Goal: Navigation & Orientation: Find specific page/section

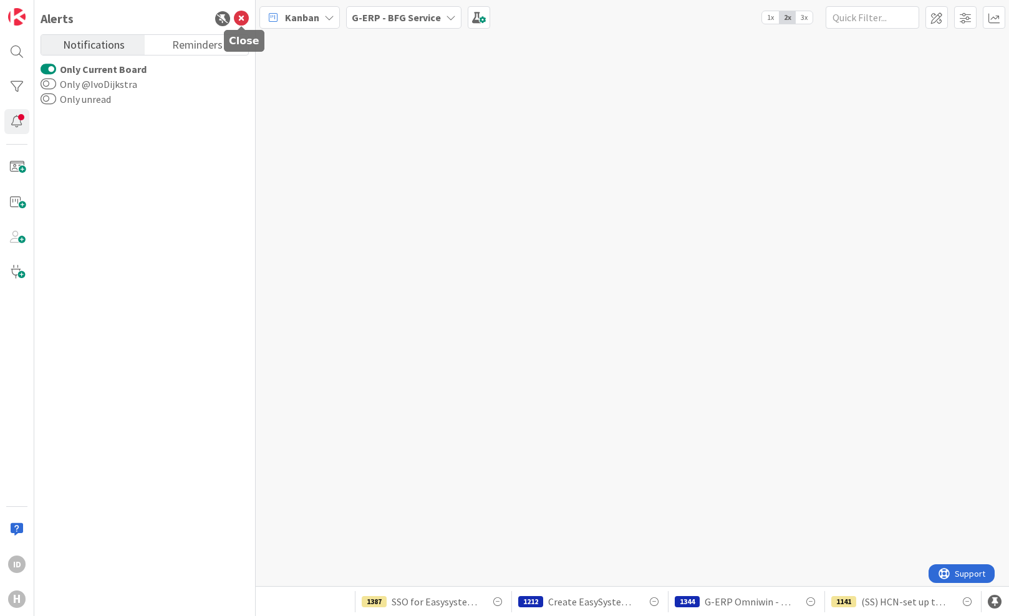
click at [239, 22] on icon at bounding box center [241, 18] width 15 height 15
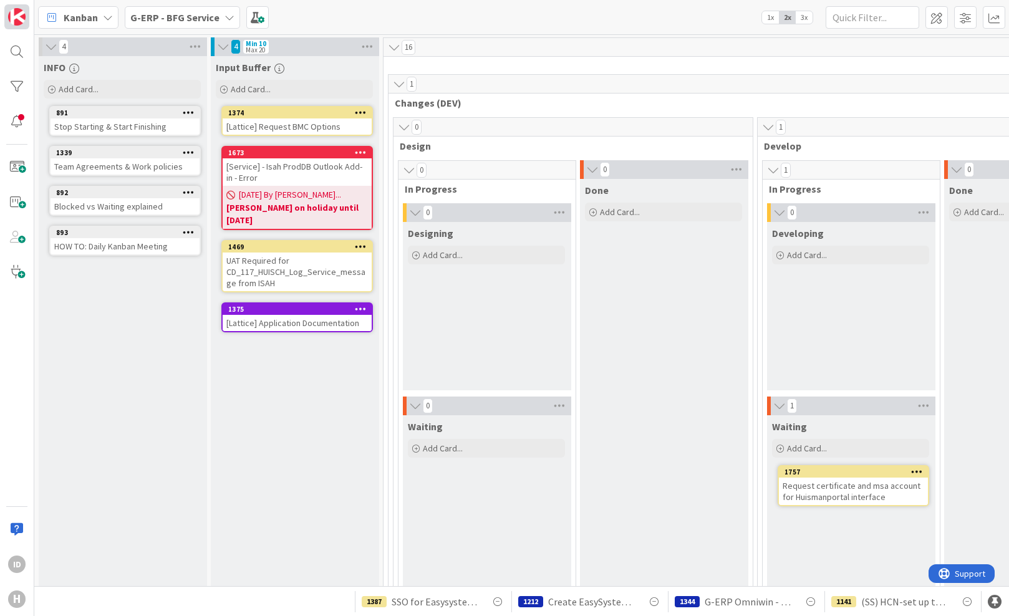
drag, startPoint x: 0, startPoint y: 51, endPoint x: 13, endPoint y: 26, distance: 28.7
click at [13, 26] on link at bounding box center [16, 16] width 25 height 25
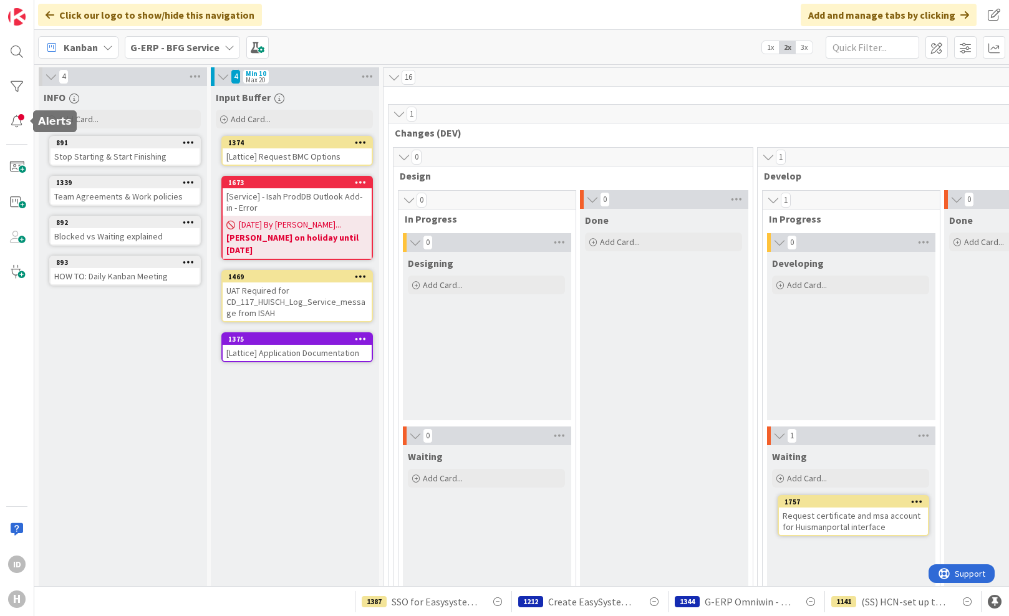
drag, startPoint x: 22, startPoint y: 127, endPoint x: 309, endPoint y: 45, distance: 297.8
click at [309, 45] on div "Kanban G-ERP - BFG Service 1x 2x 3x" at bounding box center [521, 47] width 975 height 34
click at [21, 58] on div at bounding box center [16, 51] width 25 height 25
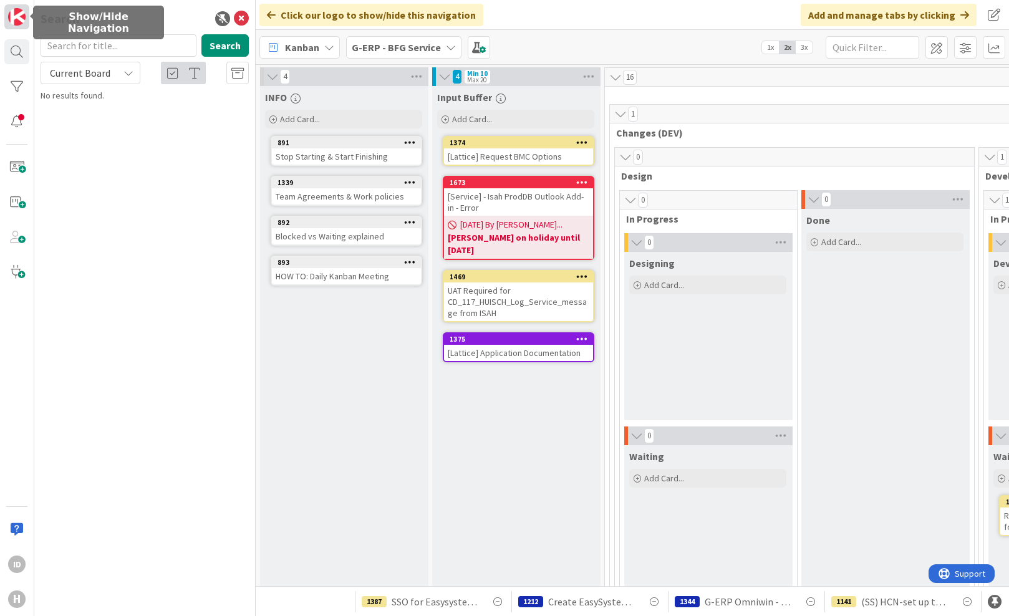
click at [21, 17] on img at bounding box center [16, 16] width 17 height 17
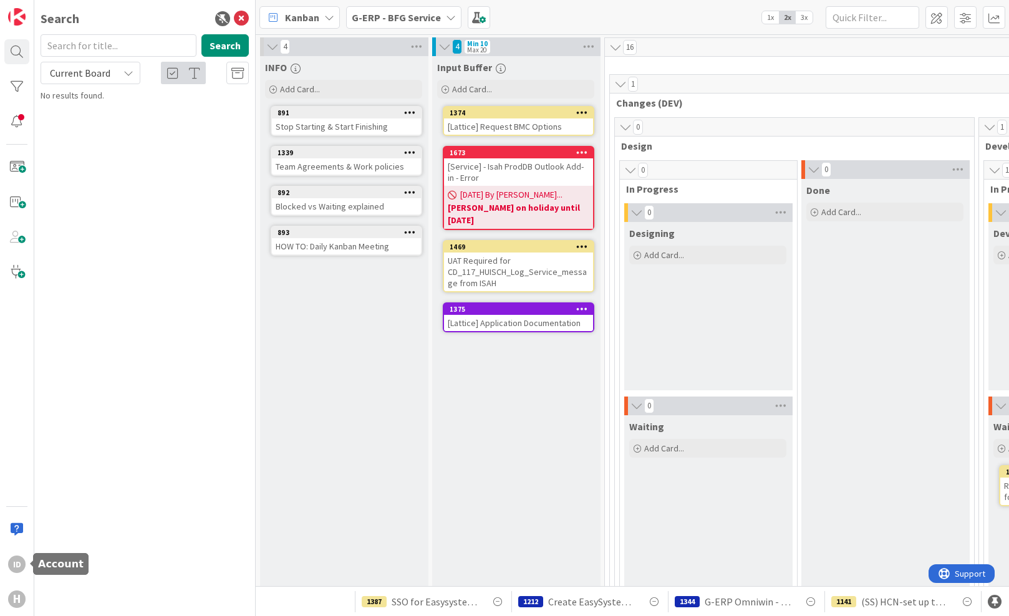
drag, startPoint x: 19, startPoint y: 573, endPoint x: 139, endPoint y: 212, distance: 380.7
click at [139, 212] on div "Search Search Current Board No results found." at bounding box center [144, 308] width 221 height 616
click at [240, 18] on icon at bounding box center [241, 18] width 15 height 15
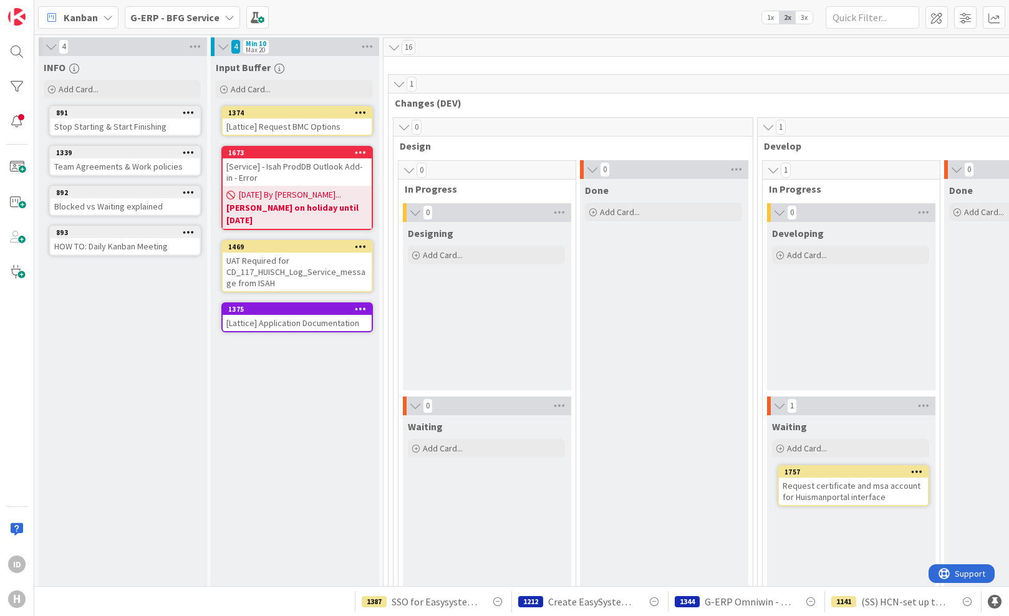
click at [316, 193] on span "25/08/2025 By Lareina..." at bounding box center [290, 194] width 102 height 13
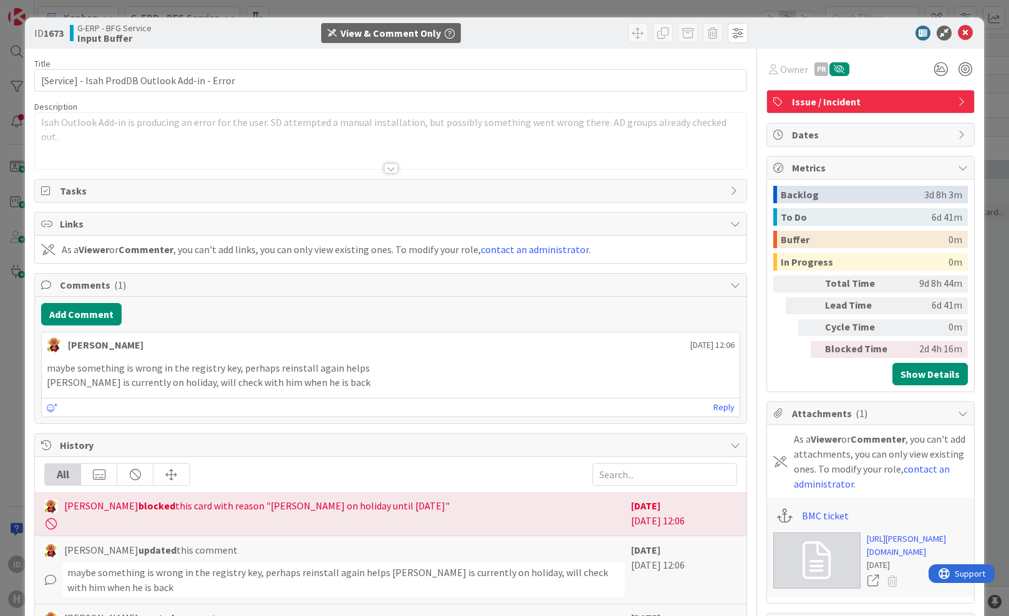
click at [386, 172] on div at bounding box center [391, 168] width 14 height 10
click at [385, 172] on div at bounding box center [391, 168] width 14 height 10
click at [399, 167] on div at bounding box center [390, 153] width 711 height 32
click at [961, 32] on icon at bounding box center [965, 33] width 15 height 15
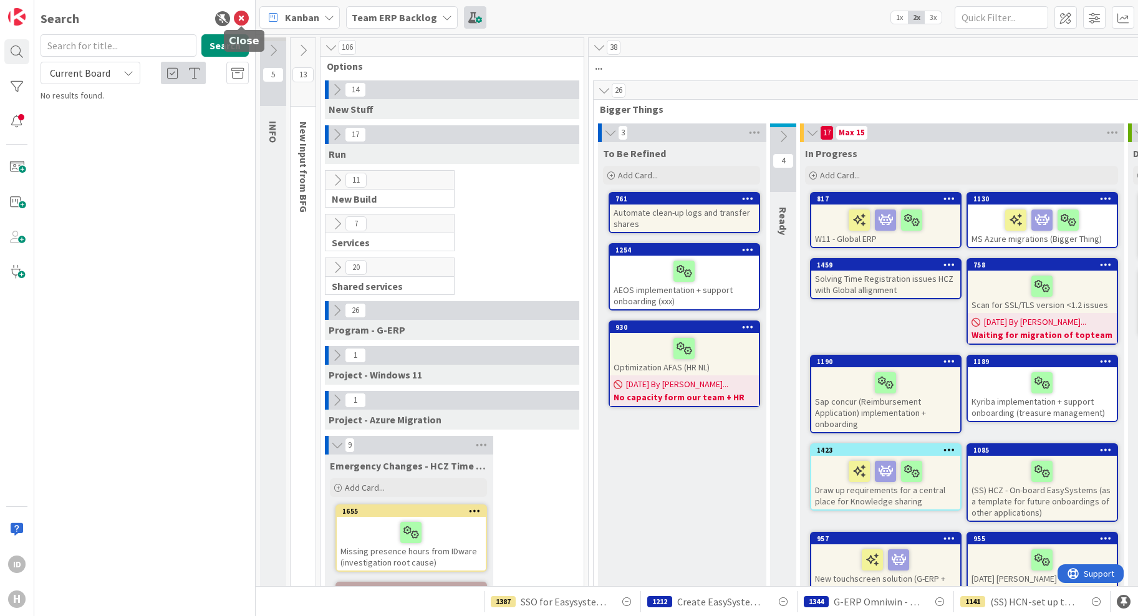
click at [243, 13] on icon at bounding box center [241, 18] width 15 height 15
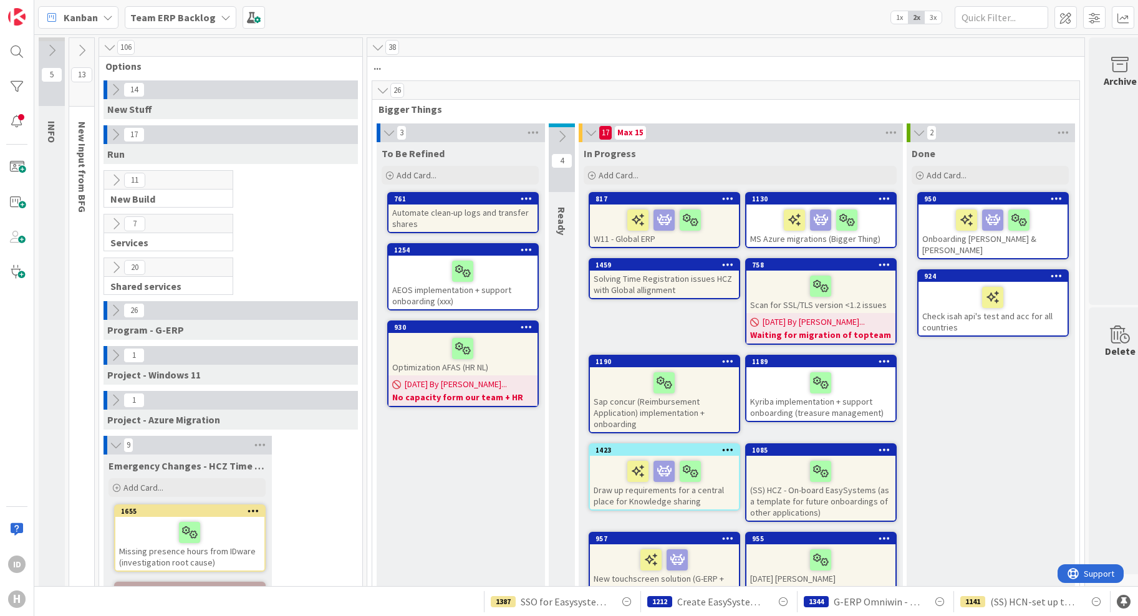
click at [112, 445] on icon at bounding box center [116, 445] width 14 height 12
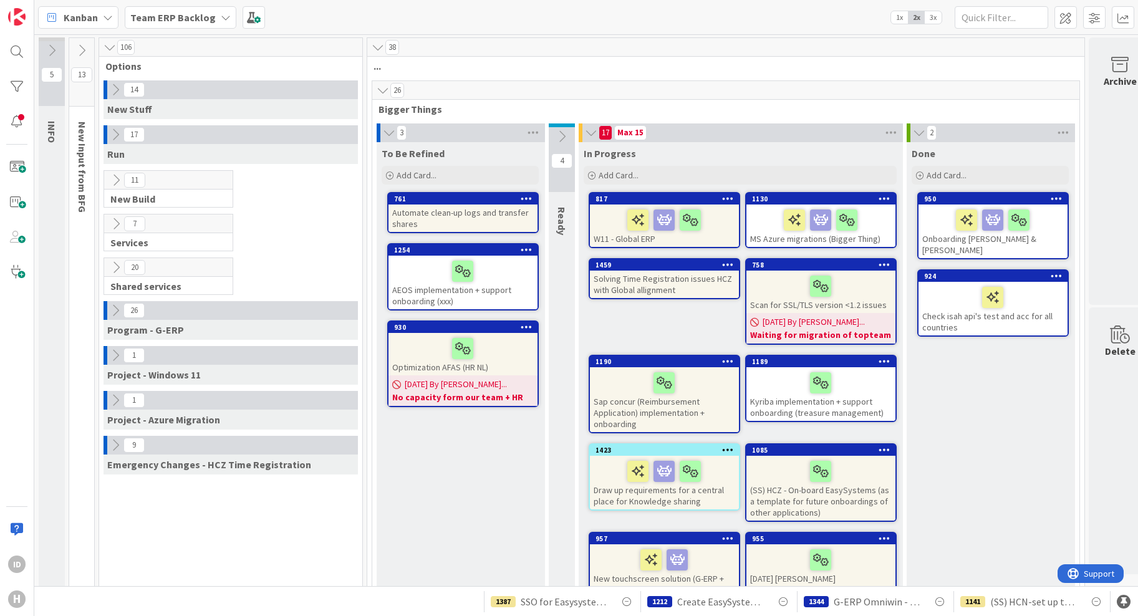
click at [115, 92] on icon at bounding box center [116, 90] width 14 height 14
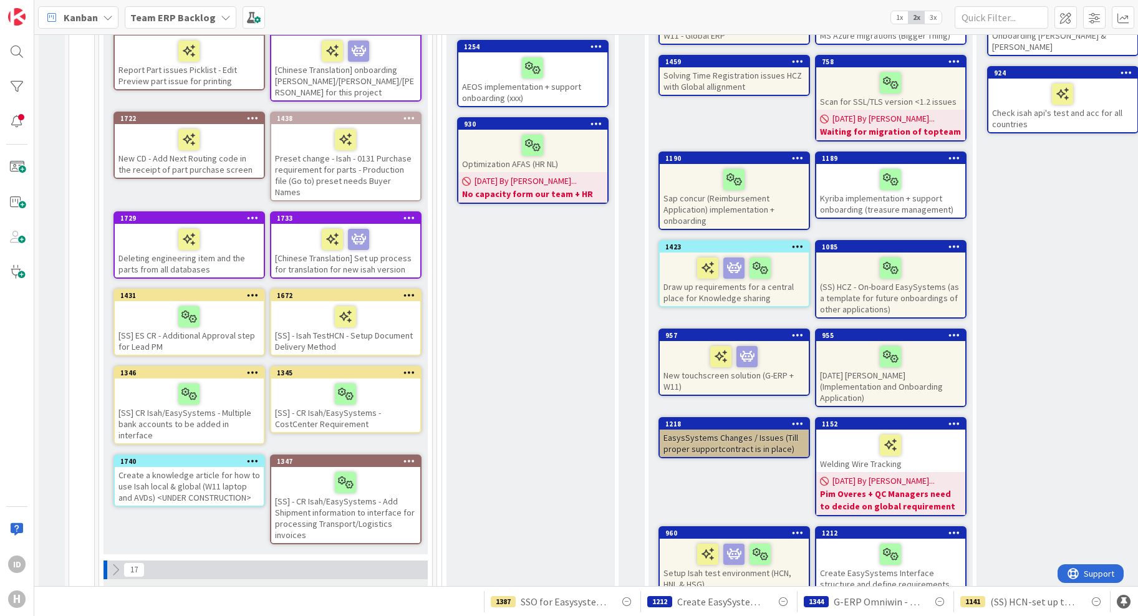
scroll to position [208, 0]
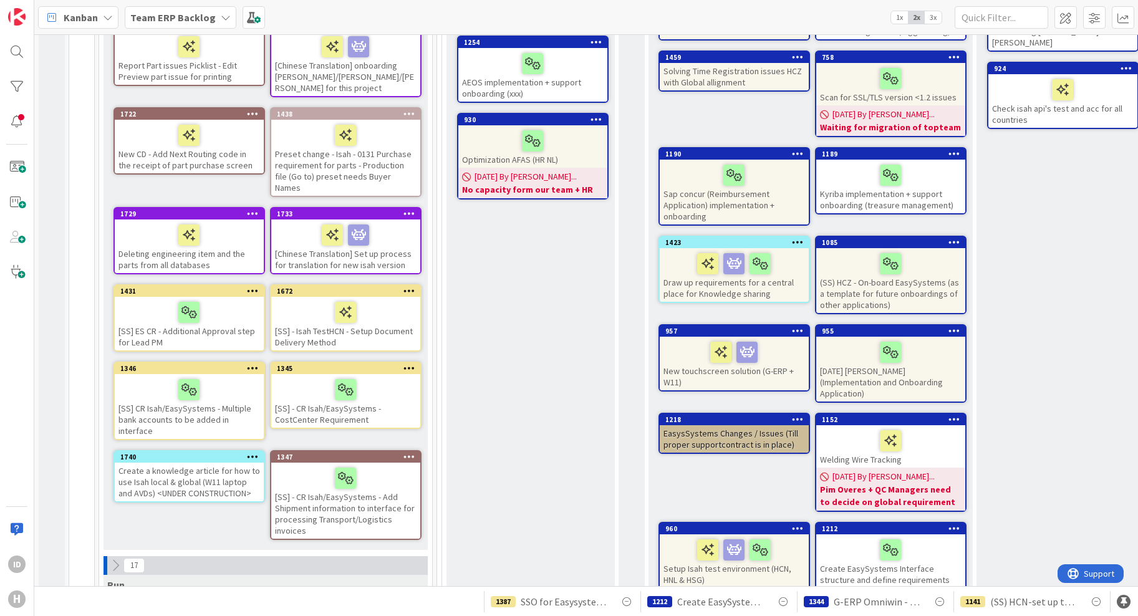
click at [291, 225] on div at bounding box center [346, 235] width 142 height 26
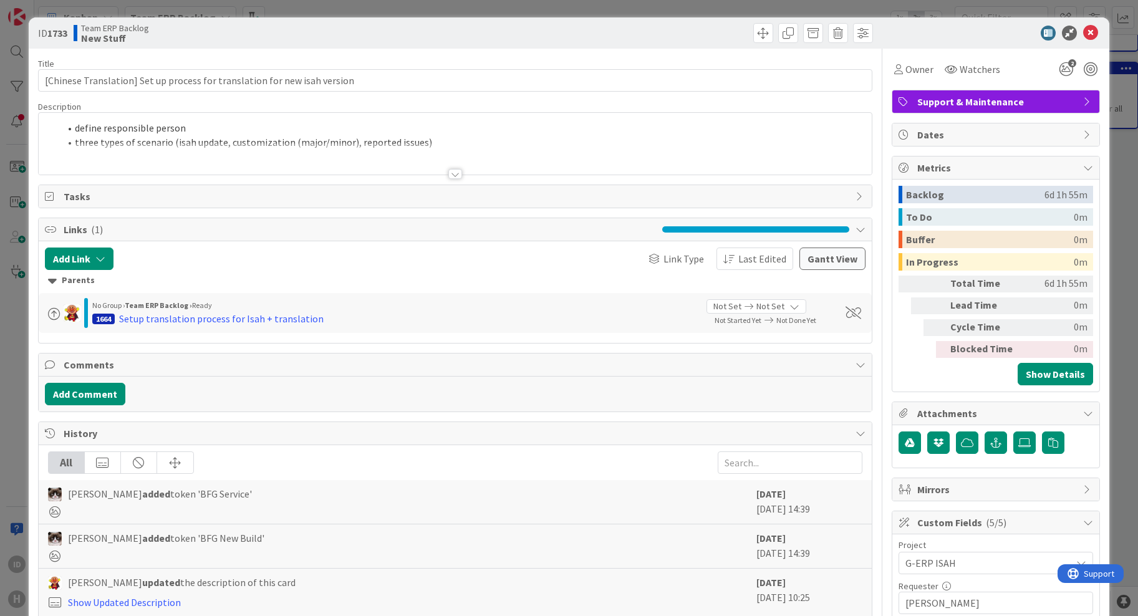
click at [452, 173] on div at bounding box center [456, 174] width 14 height 10
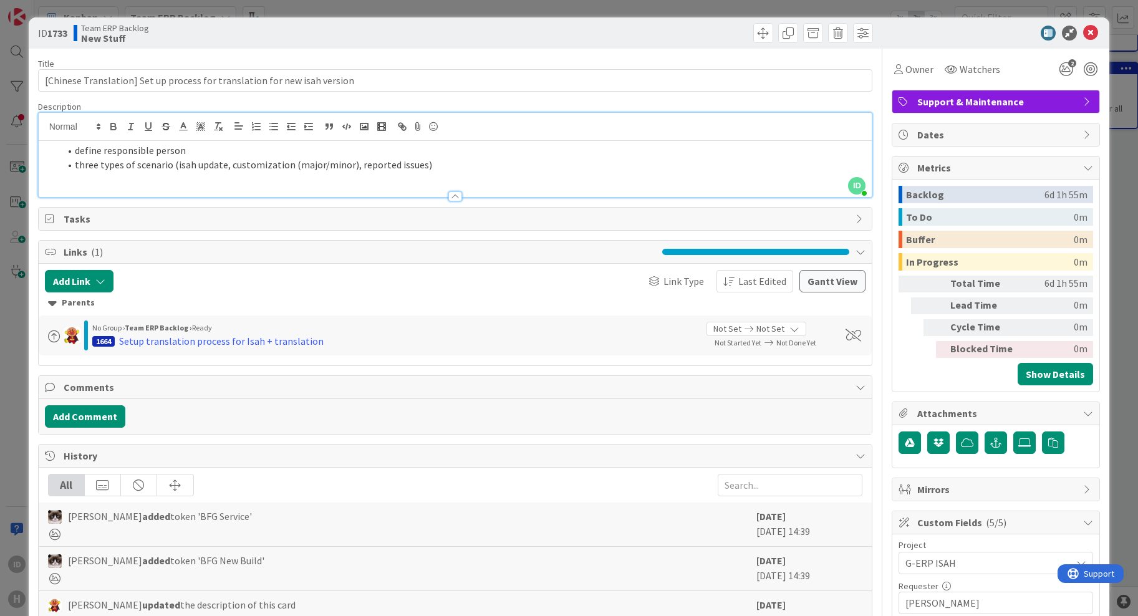
click at [253, 163] on li "three types of scenario (isah update, customization (major/minor), reported iss…" at bounding box center [463, 165] width 807 height 14
click at [1009, 29] on icon at bounding box center [1091, 33] width 15 height 15
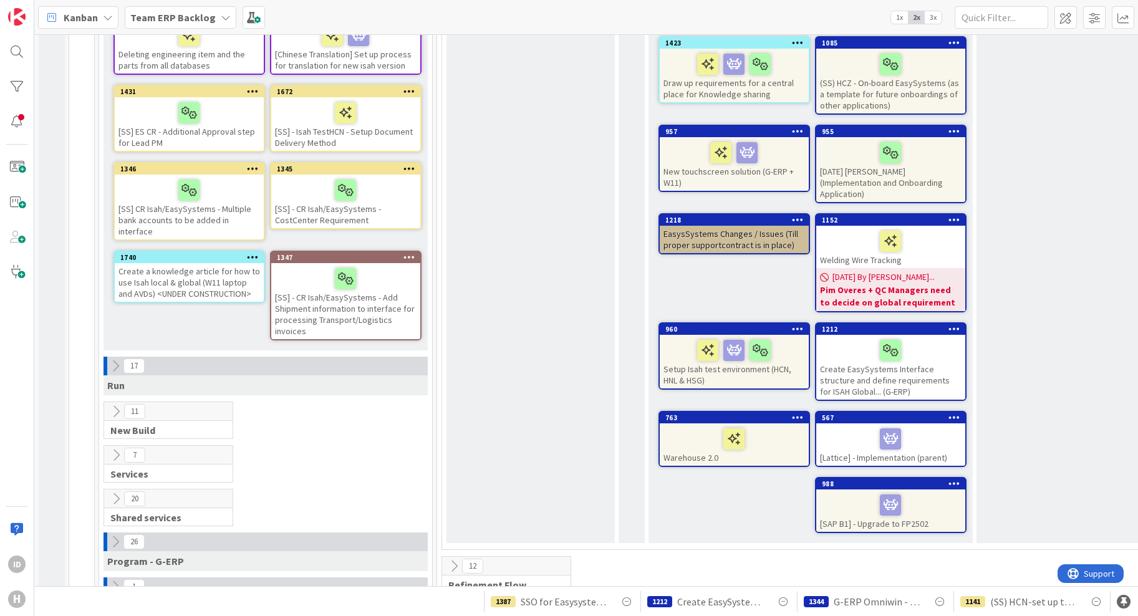
scroll to position [416, 0]
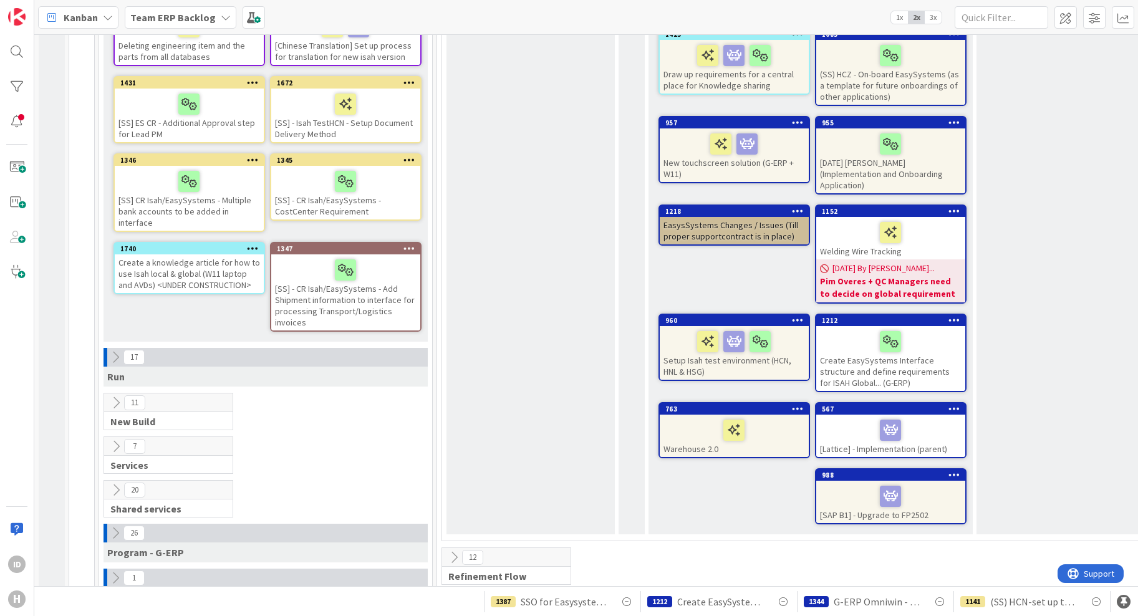
click at [112, 351] on icon at bounding box center [116, 358] width 14 height 14
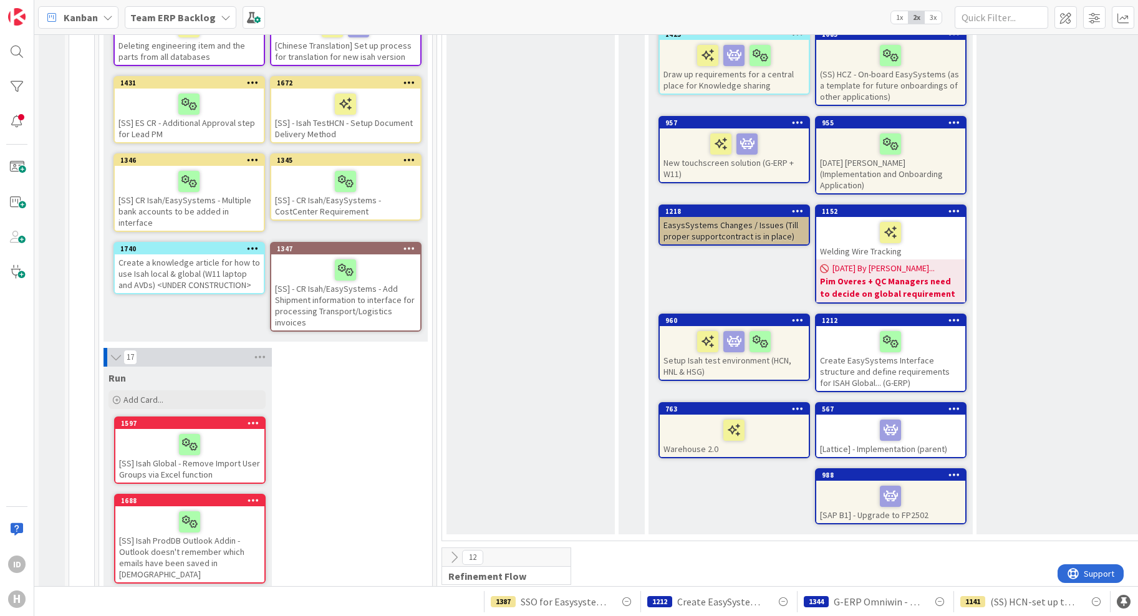
click at [112, 351] on icon at bounding box center [116, 357] width 14 height 12
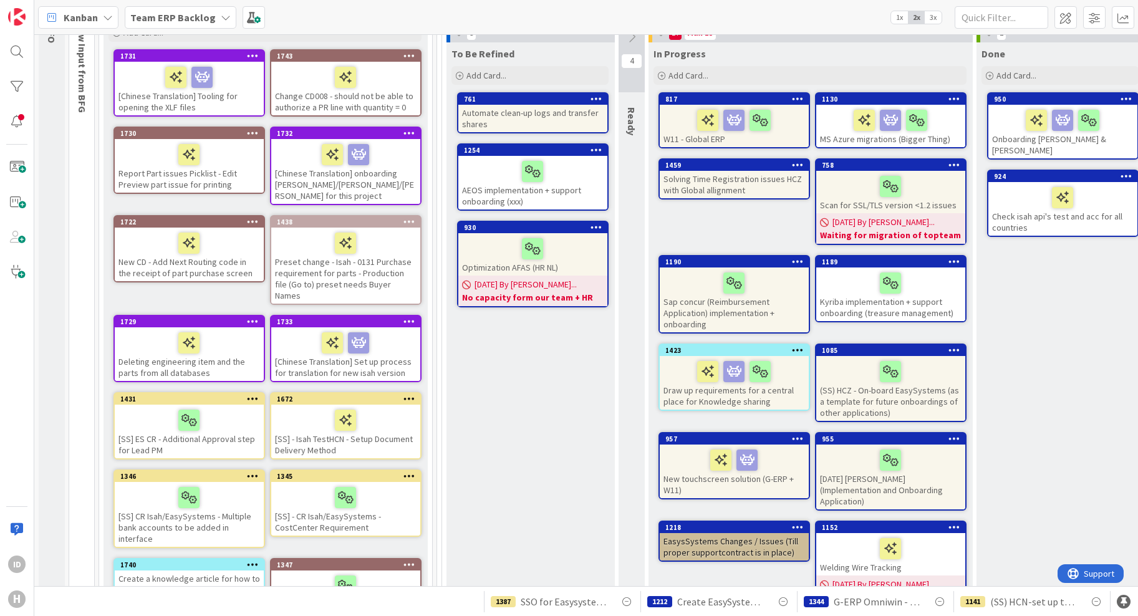
scroll to position [0, 0]
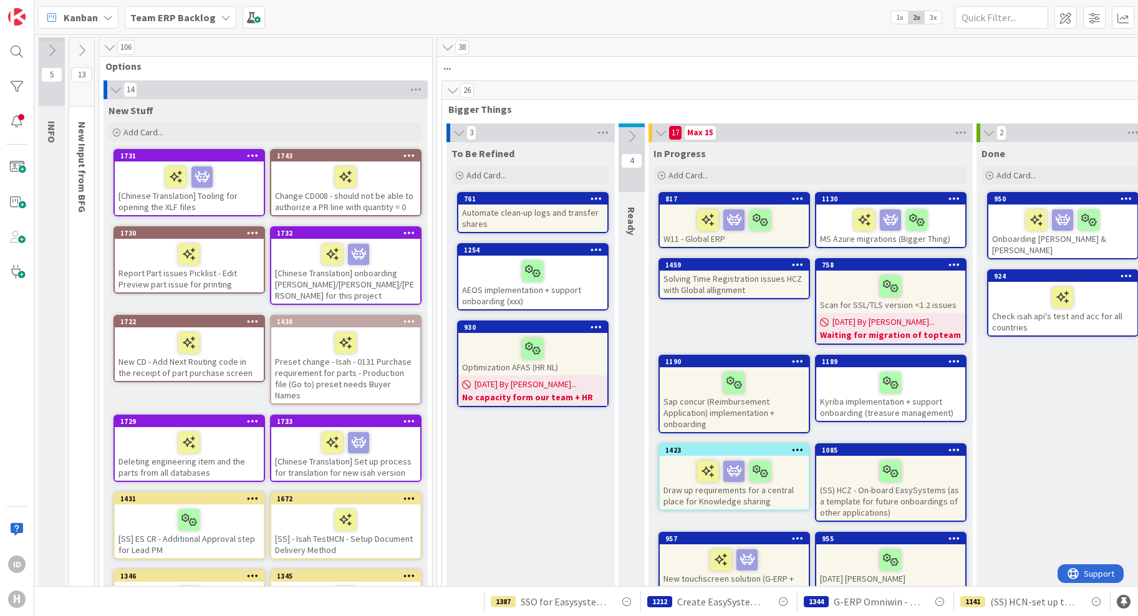
click at [991, 134] on icon at bounding box center [990, 133] width 14 height 12
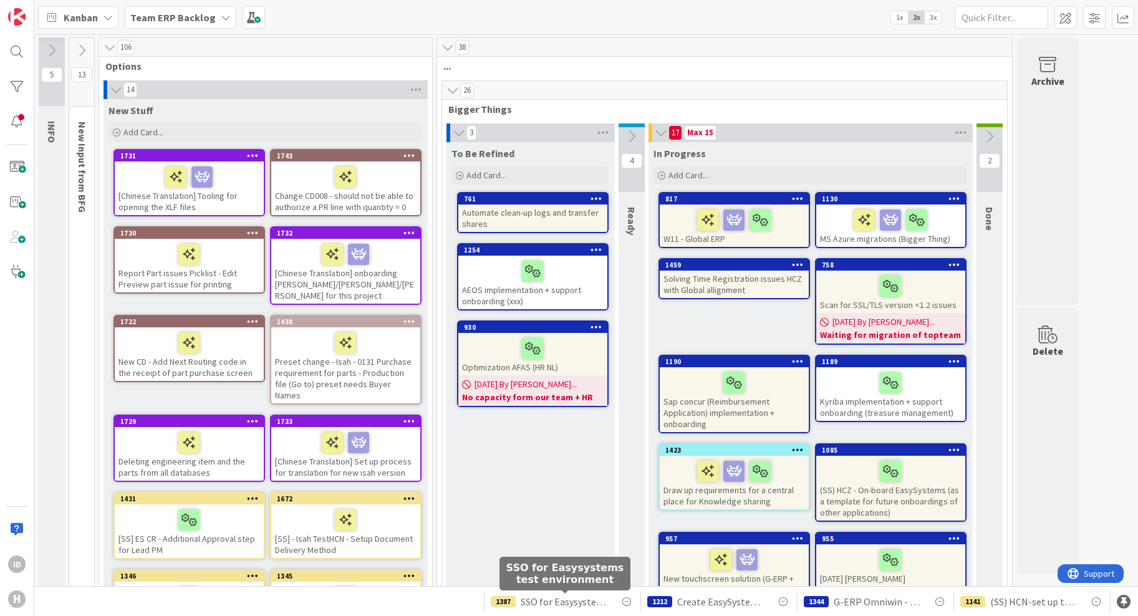
click at [572, 598] on span "SSO for Easysystems test environment" at bounding box center [565, 602] width 89 height 15
click at [626, 606] on icon at bounding box center [626, 602] width 15 height 15
click at [628, 601] on icon at bounding box center [626, 602] width 15 height 15
click at [1097, 604] on icon at bounding box center [1096, 602] width 15 height 15
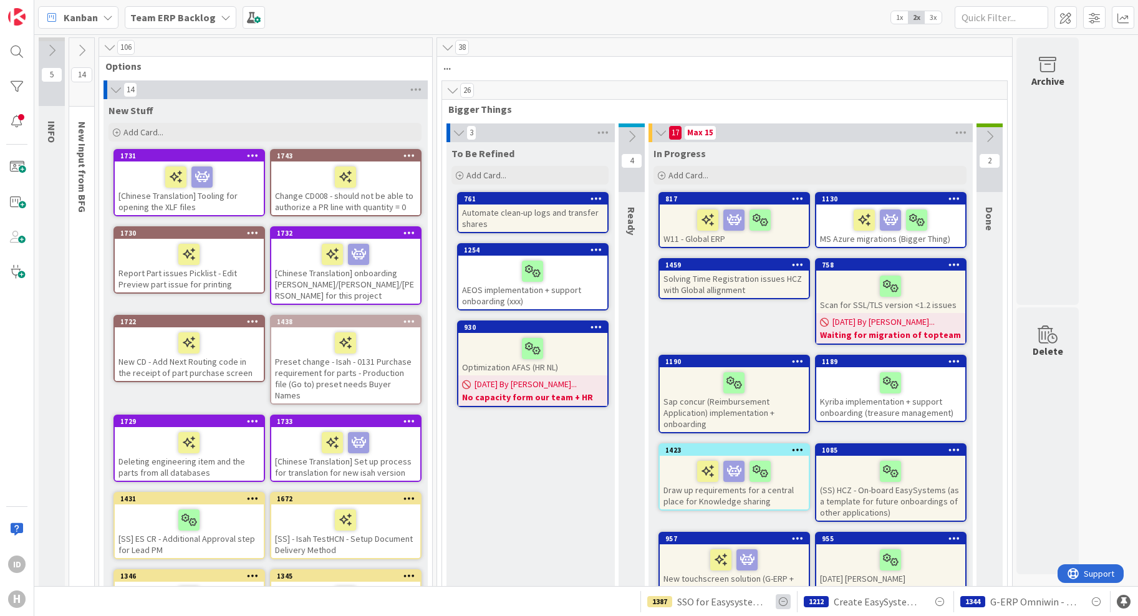
click at [785, 601] on icon at bounding box center [783, 602] width 15 height 15
click at [939, 604] on icon at bounding box center [940, 602] width 15 height 15
click at [1097, 603] on icon at bounding box center [1096, 602] width 15 height 15
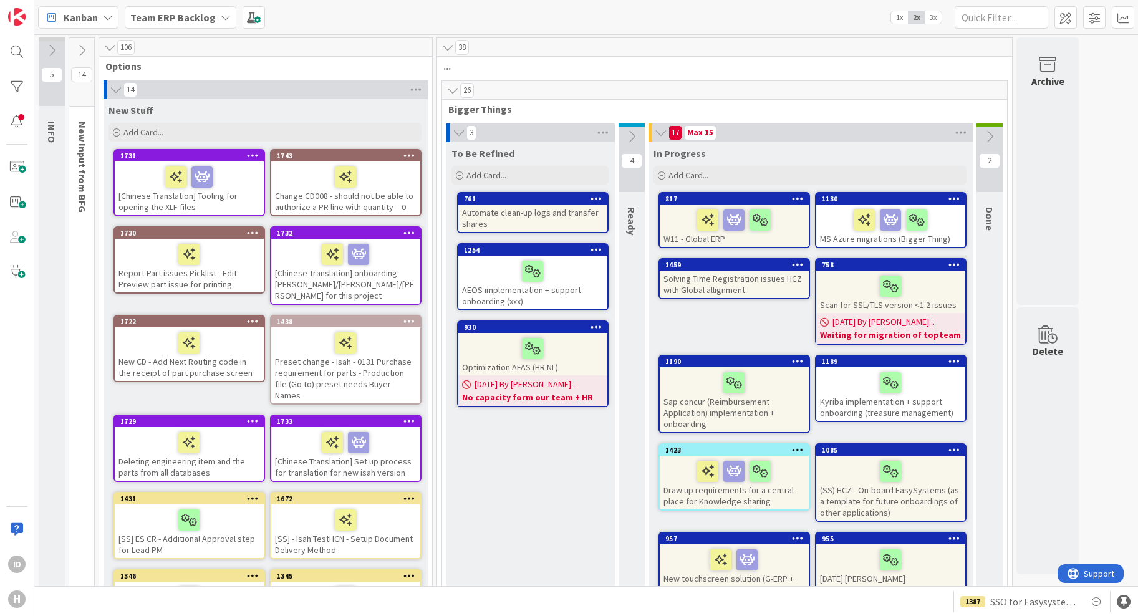
click at [1097, 603] on icon at bounding box center [1096, 602] width 15 height 15
drag, startPoint x: 1037, startPoint y: 600, endPoint x: 1020, endPoint y: 602, distance: 16.9
click at [1020, 603] on span "SSO for Easysystems test environment" at bounding box center [1035, 602] width 89 height 15
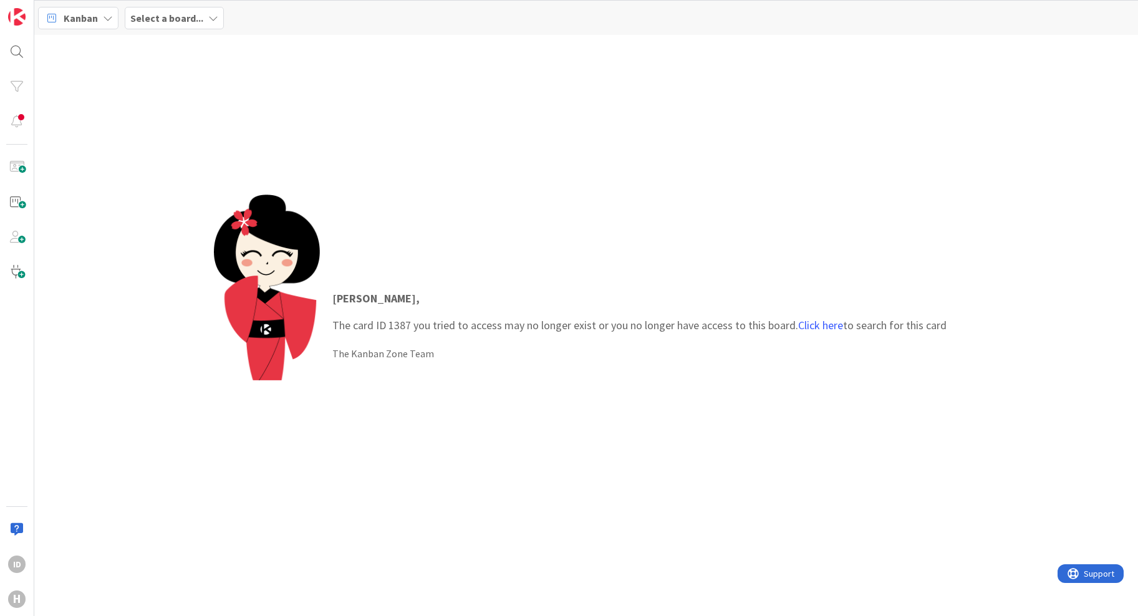
click at [156, 15] on b "Select a board..." at bounding box center [166, 18] width 73 height 12
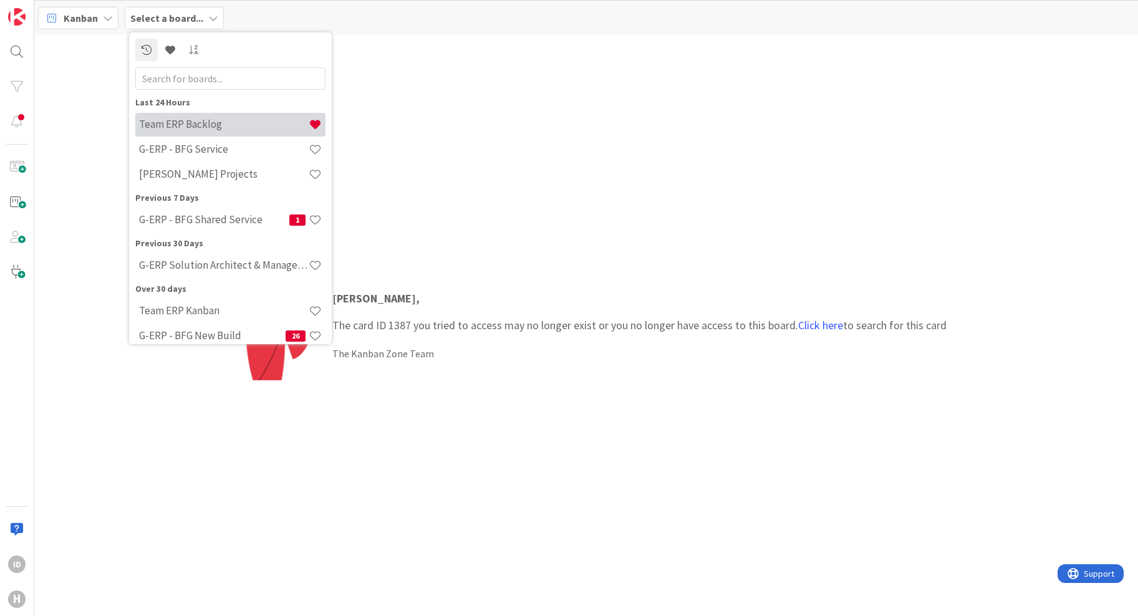
click at [206, 122] on h4 "Team ERP Backlog" at bounding box center [224, 124] width 170 height 12
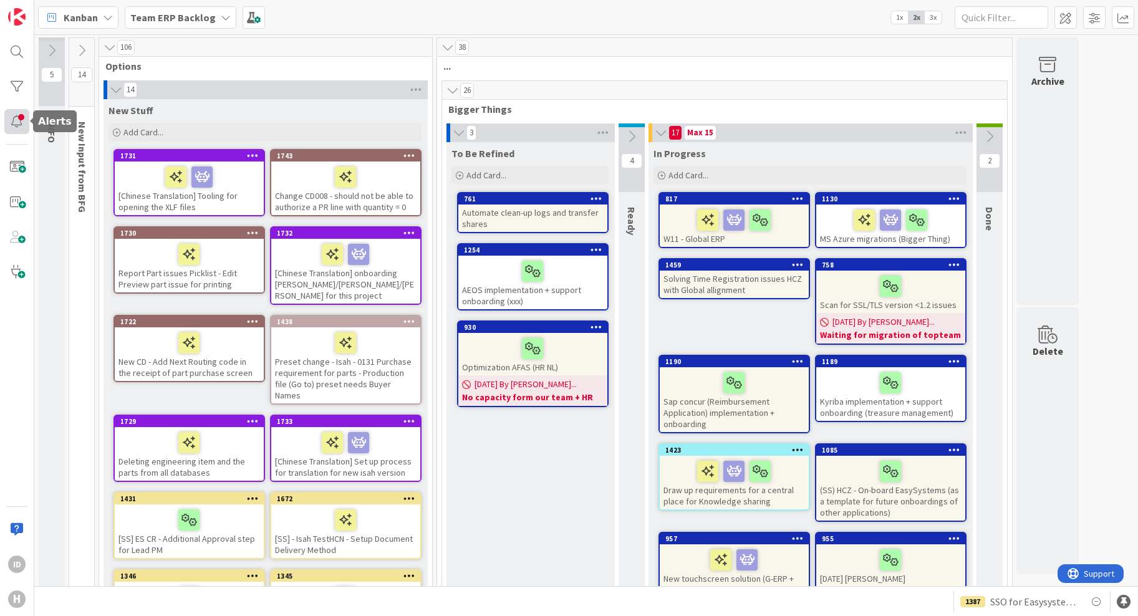
click at [13, 122] on div at bounding box center [16, 121] width 25 height 25
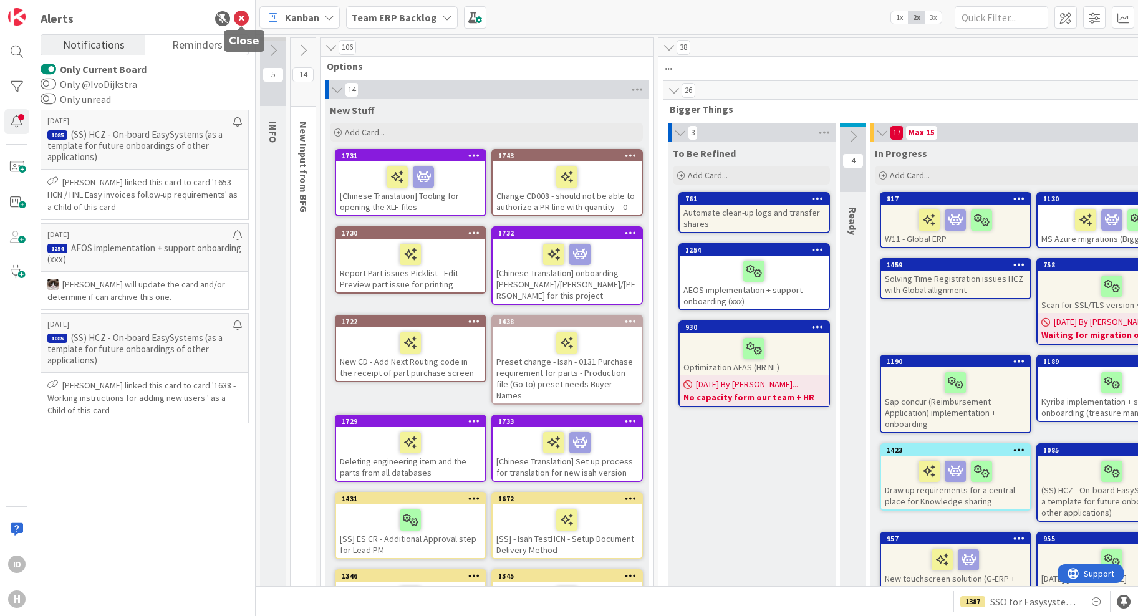
click at [242, 21] on icon at bounding box center [241, 18] width 15 height 15
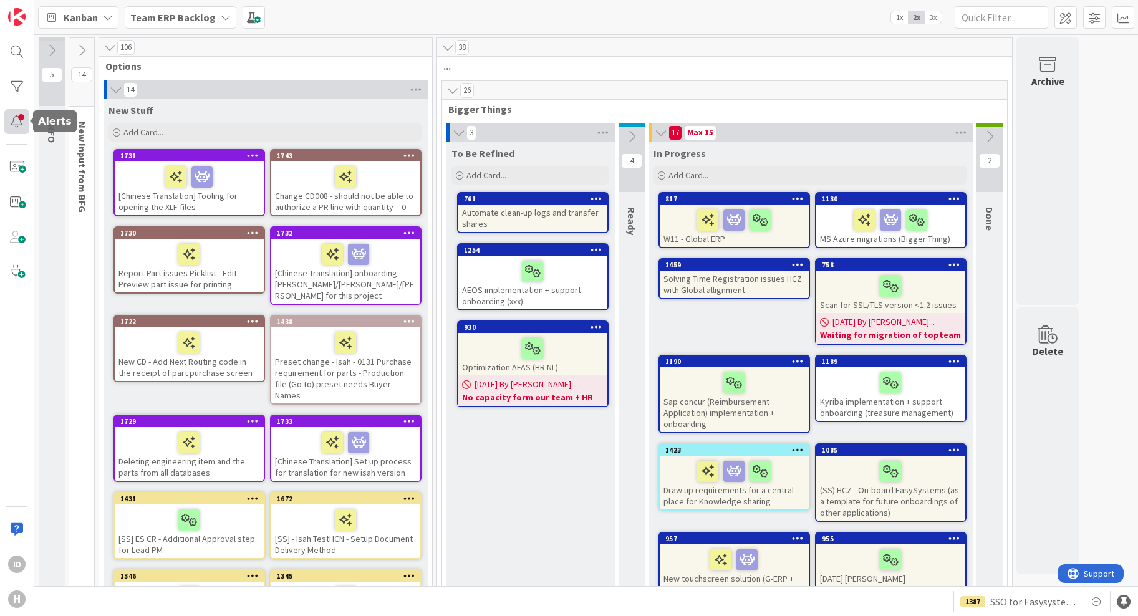
click at [20, 122] on div at bounding box center [16, 121] width 25 height 25
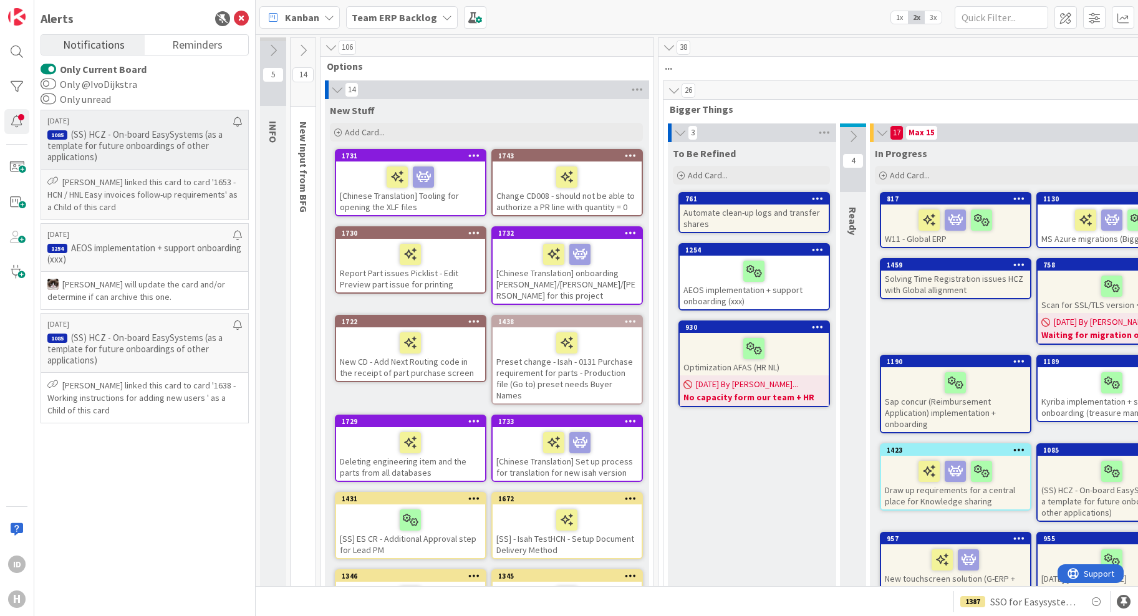
click at [148, 140] on p "(SS) HCZ - On-board EasySystems (as a template for future onboardings of other …" at bounding box center [144, 146] width 195 height 34
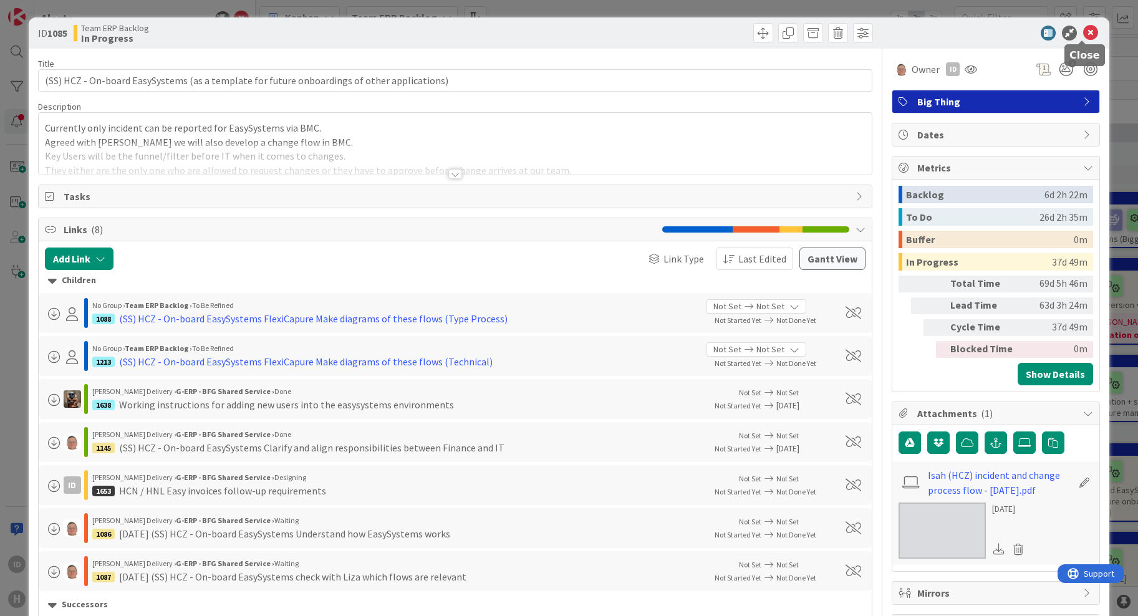
click at [1084, 33] on icon at bounding box center [1091, 33] width 15 height 15
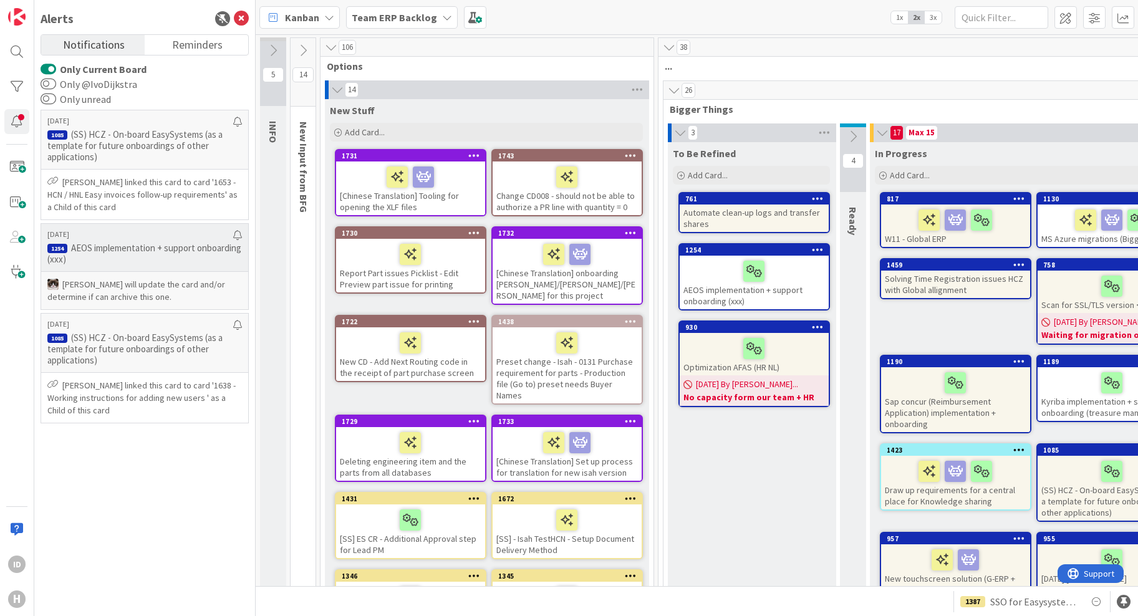
click at [162, 241] on div "13/08/2025 1254 AEOS implementation + support onboarding (xxx)" at bounding box center [145, 247] width 208 height 48
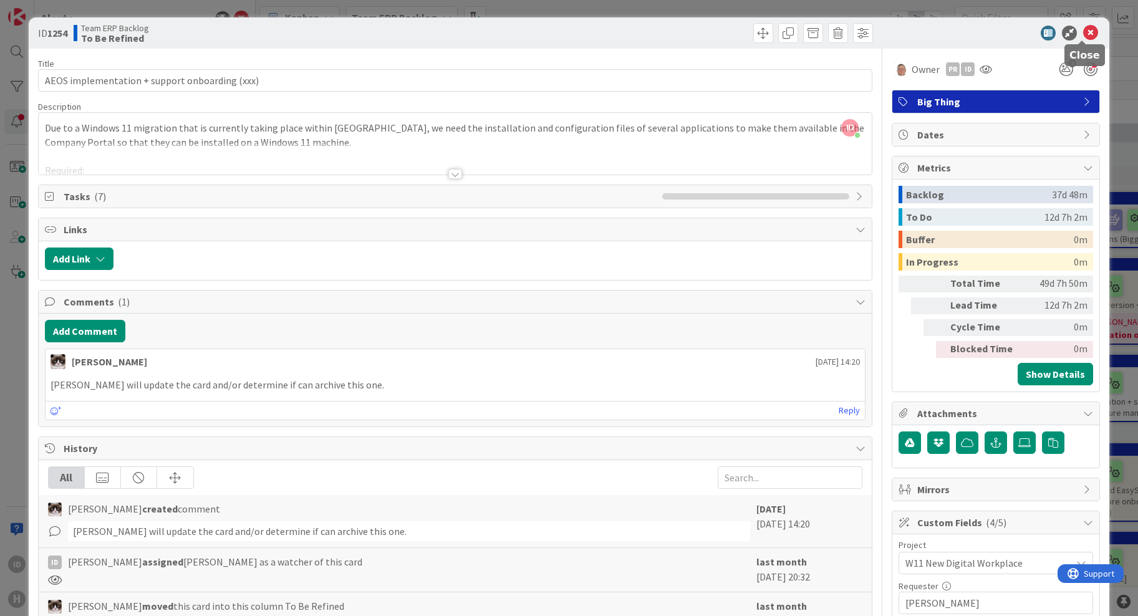
click at [1084, 37] on icon at bounding box center [1091, 33] width 15 height 15
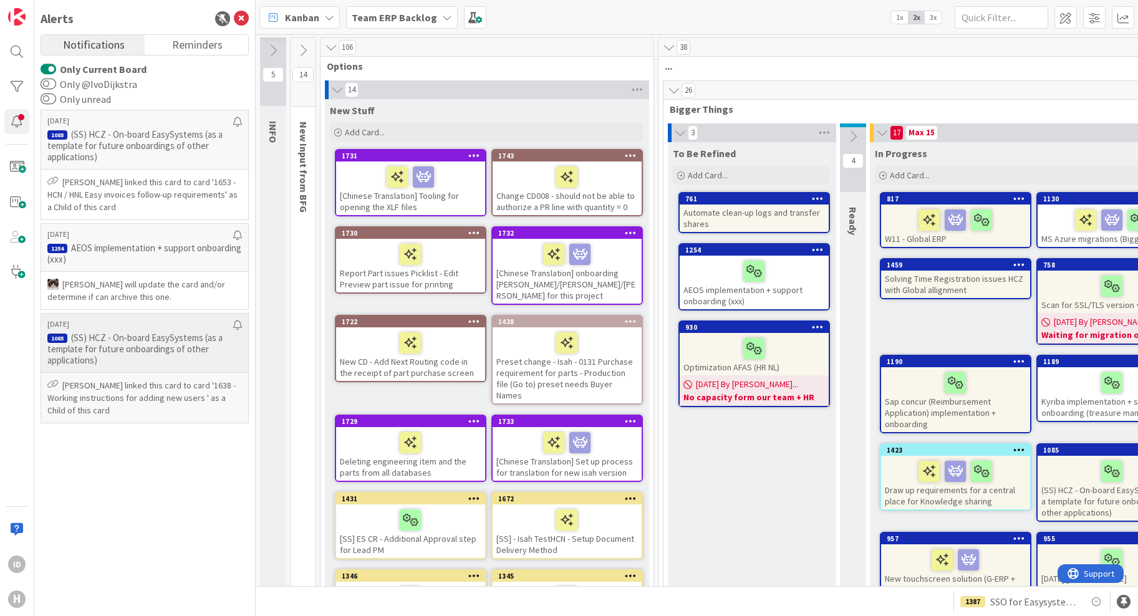
click at [111, 356] on p "(SS) HCZ - On-board EasySystems (as a template for future onboardings of other …" at bounding box center [144, 349] width 195 height 34
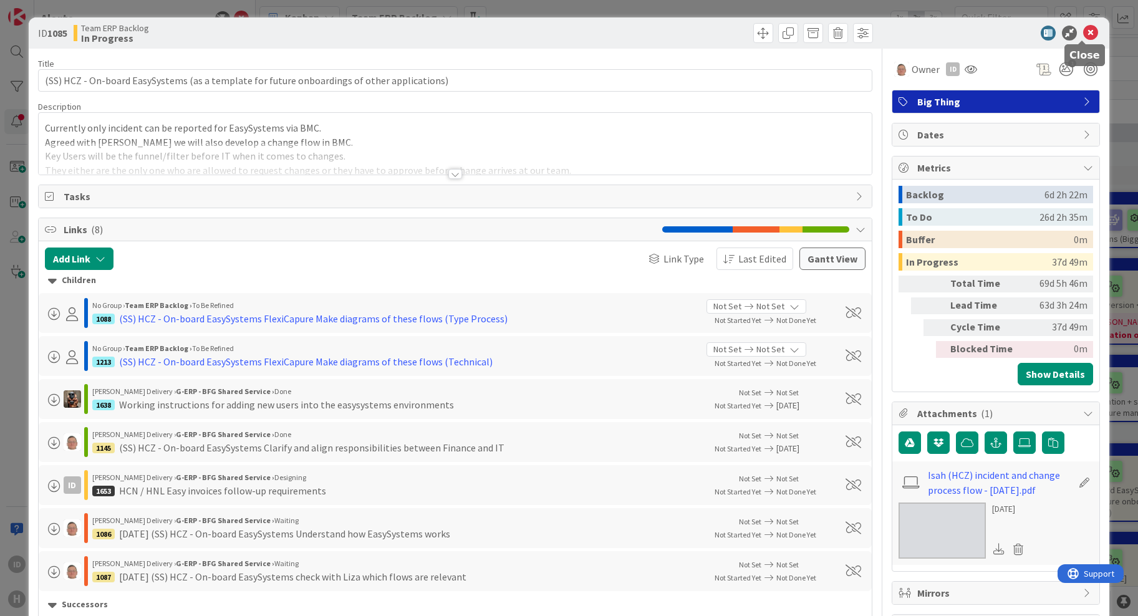
click at [1084, 34] on icon at bounding box center [1091, 33] width 15 height 15
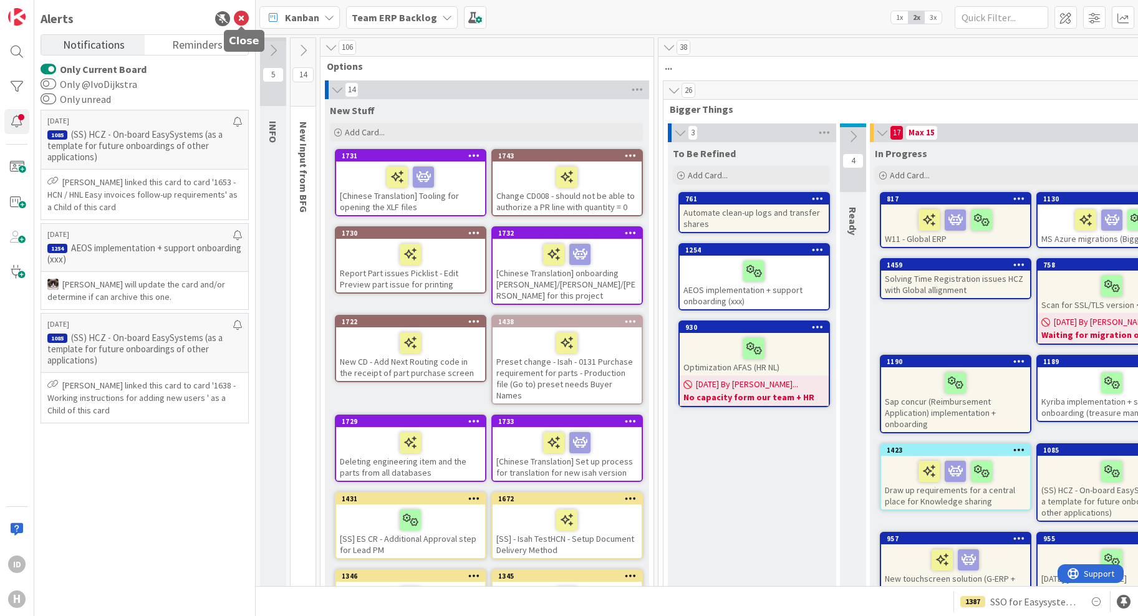
click at [241, 20] on icon at bounding box center [241, 18] width 15 height 15
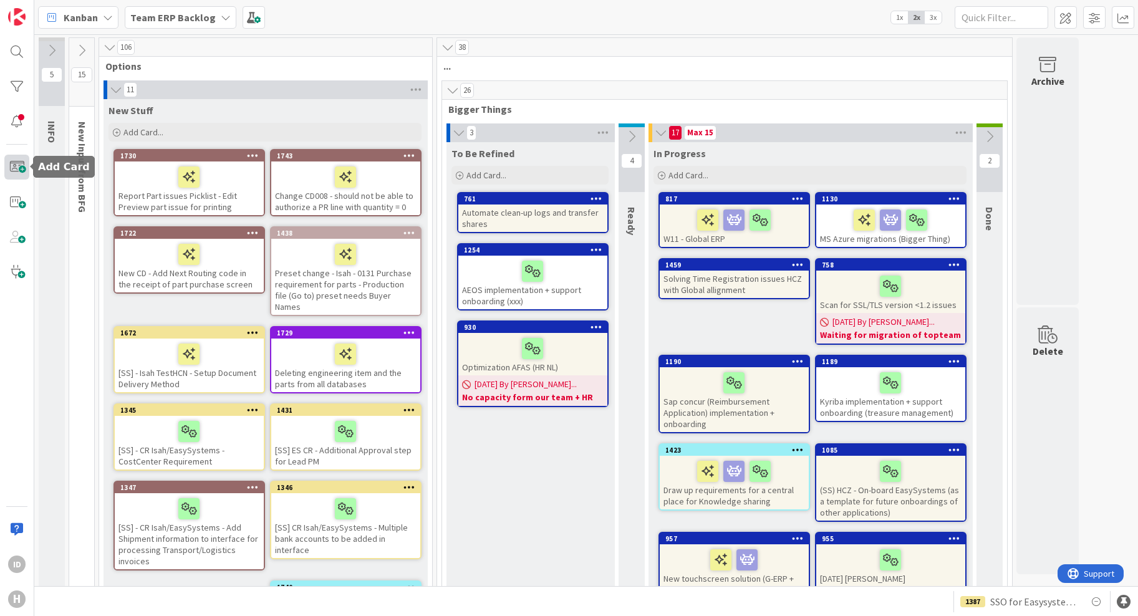
click at [18, 173] on span at bounding box center [16, 167] width 25 height 25
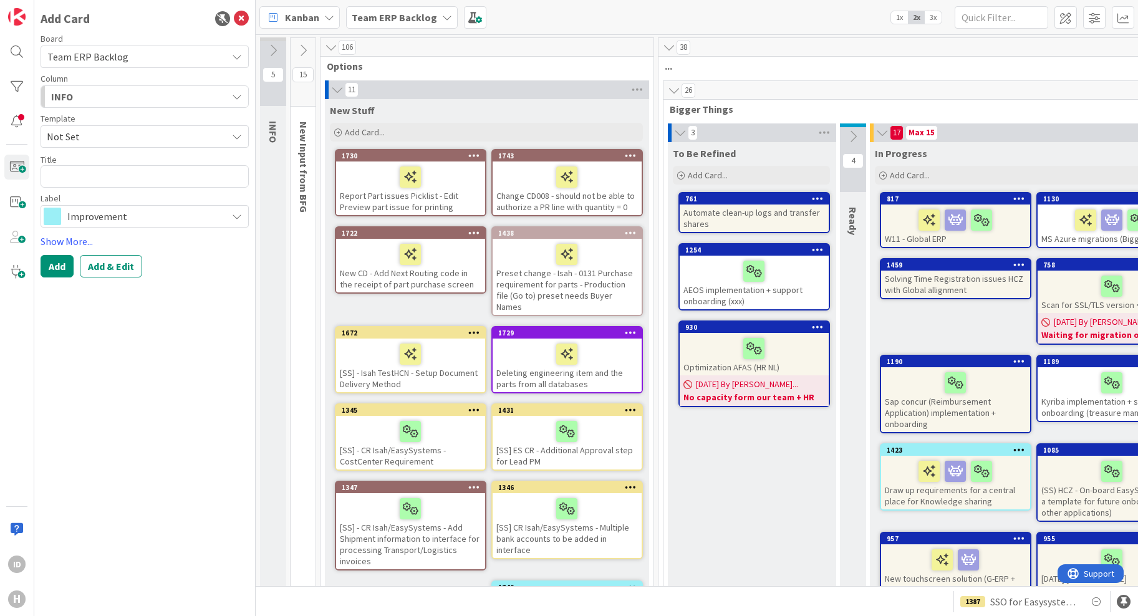
click at [124, 97] on div "INFO" at bounding box center [137, 97] width 179 height 20
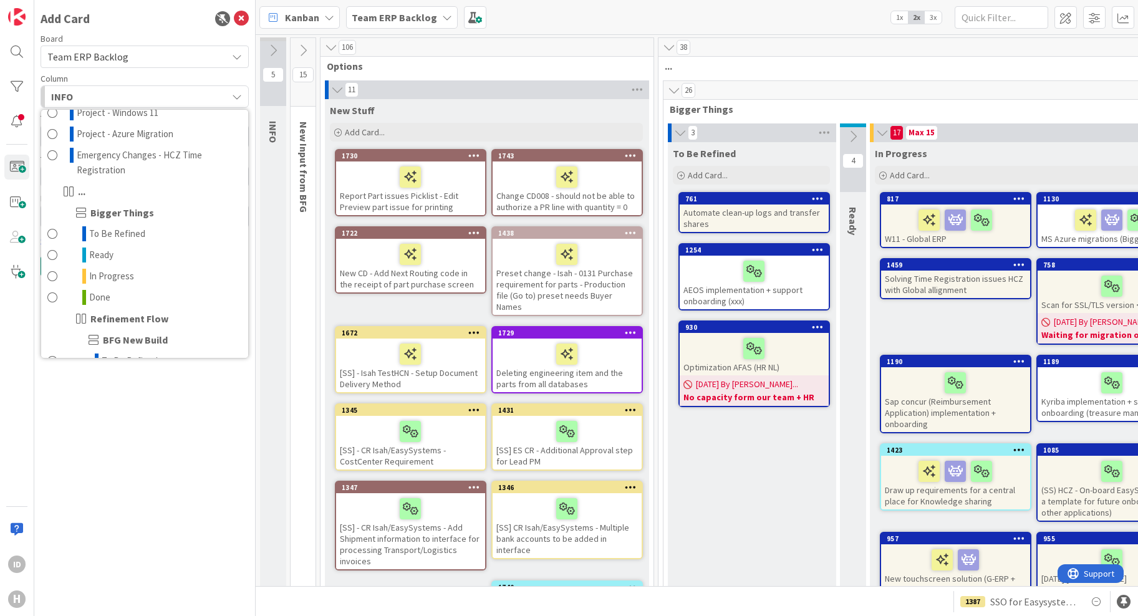
scroll to position [585, 0]
click at [135, 235] on span "To Be Refined" at bounding box center [117, 233] width 56 height 15
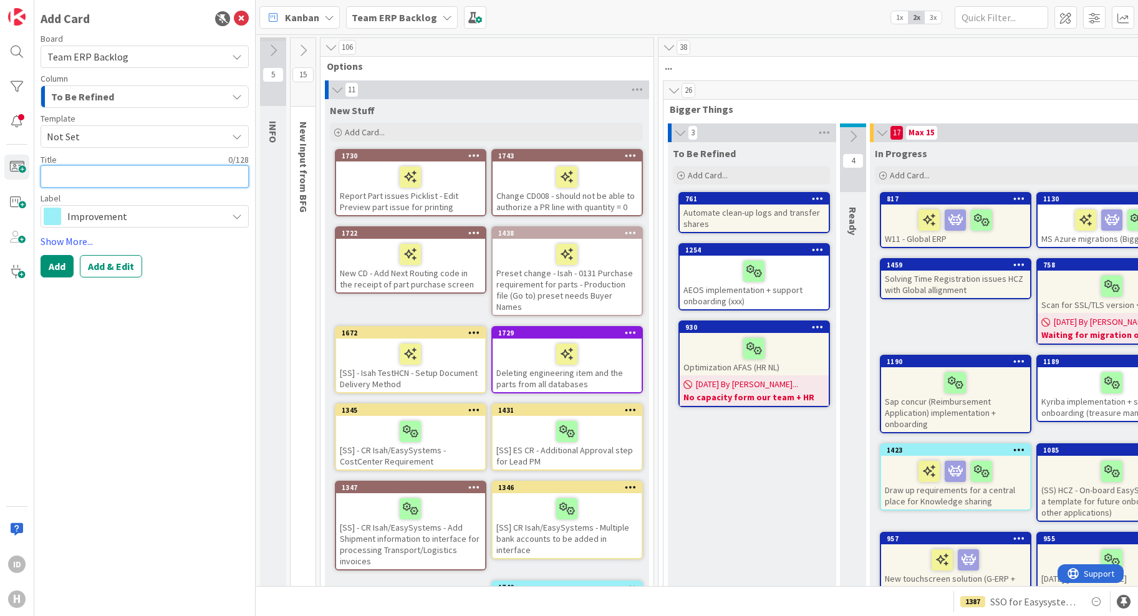
click at [103, 178] on textarea at bounding box center [145, 176] width 208 height 22
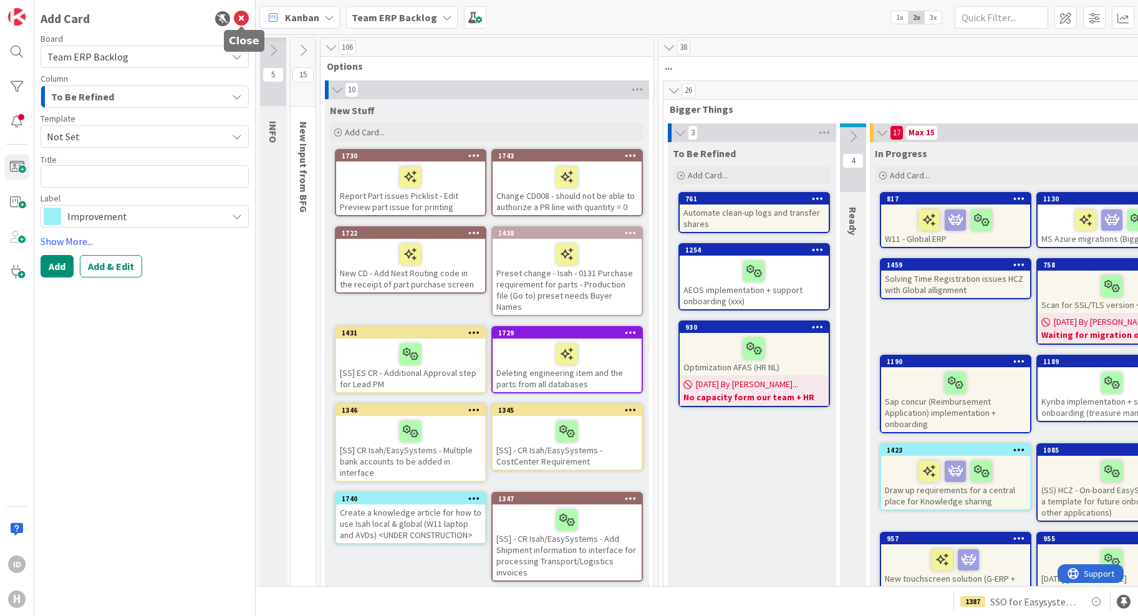
click at [243, 20] on icon at bounding box center [241, 18] width 15 height 15
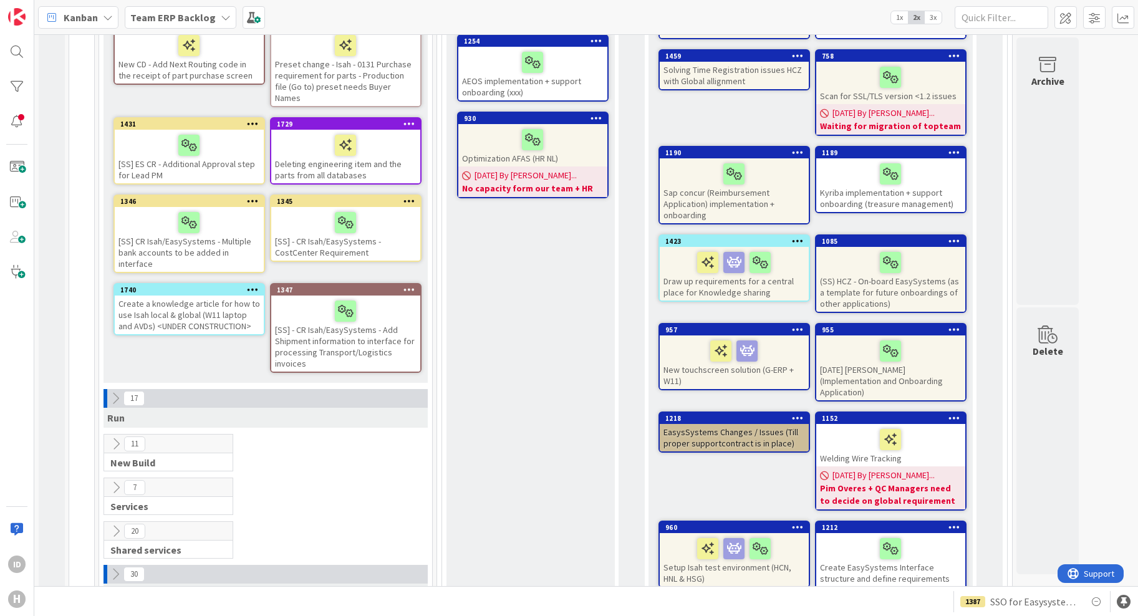
scroll to position [0, 0]
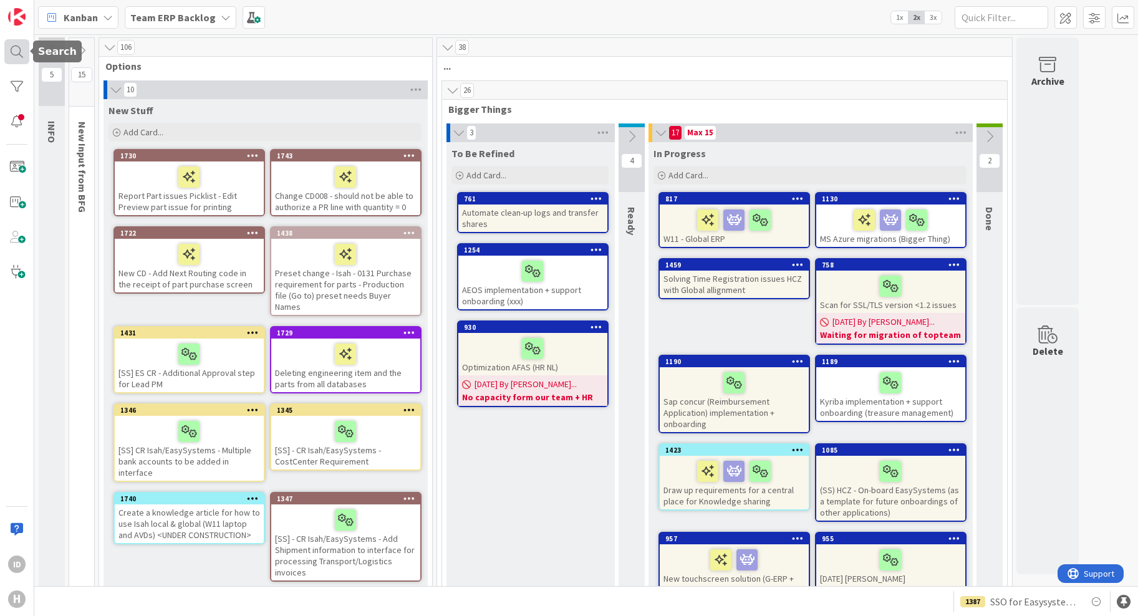
click at [7, 48] on div at bounding box center [16, 51] width 25 height 25
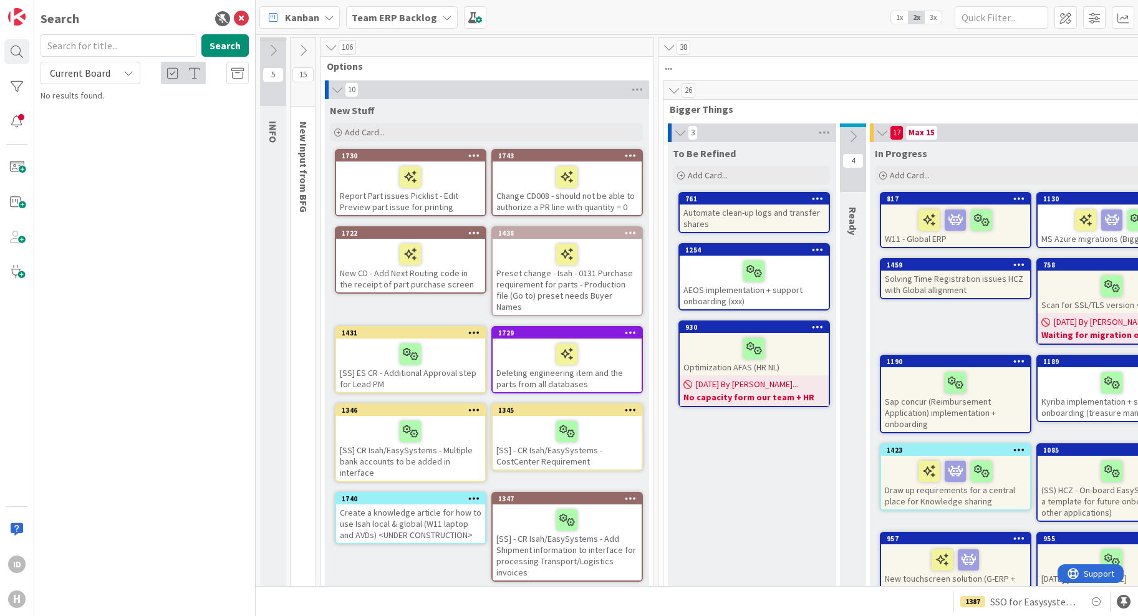
click at [85, 51] on input "text" at bounding box center [119, 45] width 156 height 22
click at [90, 64] on div "Current Board" at bounding box center [91, 73] width 100 height 22
click at [86, 126] on span "All Boards" at bounding box center [112, 124] width 130 height 19
click at [210, 48] on button "Search" at bounding box center [224, 45] width 47 height 22
click at [102, 49] on input "1413" at bounding box center [119, 45] width 156 height 22
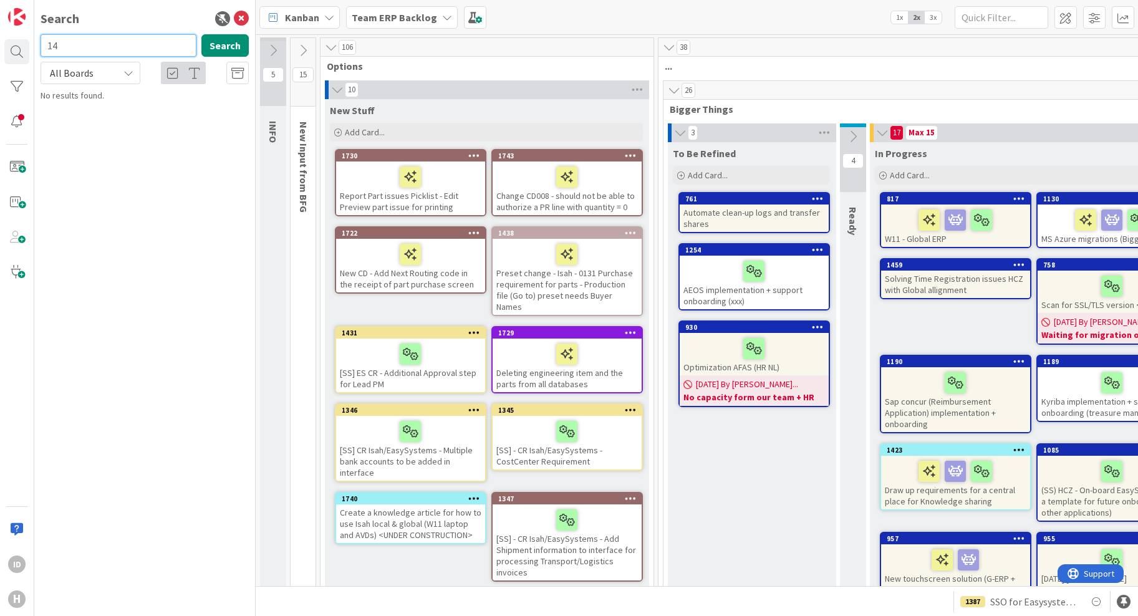
type input "1"
type input "1346"
click at [353, 361] on div "[SS] ES CR - Additional Approval step for Lead PM" at bounding box center [410, 366] width 149 height 54
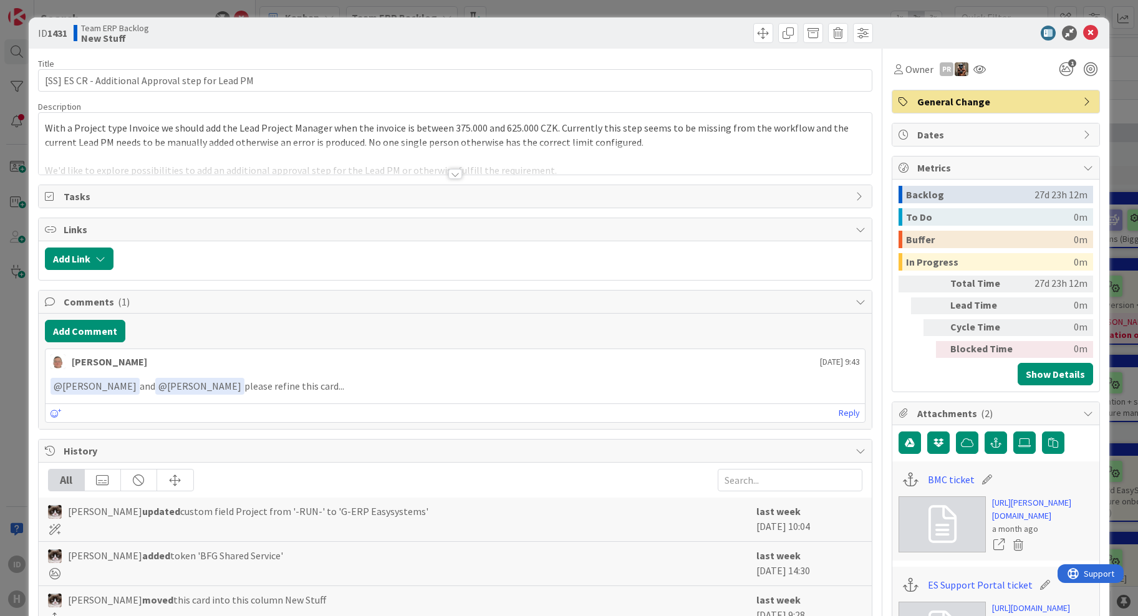
click at [455, 174] on div at bounding box center [456, 174] width 14 height 10
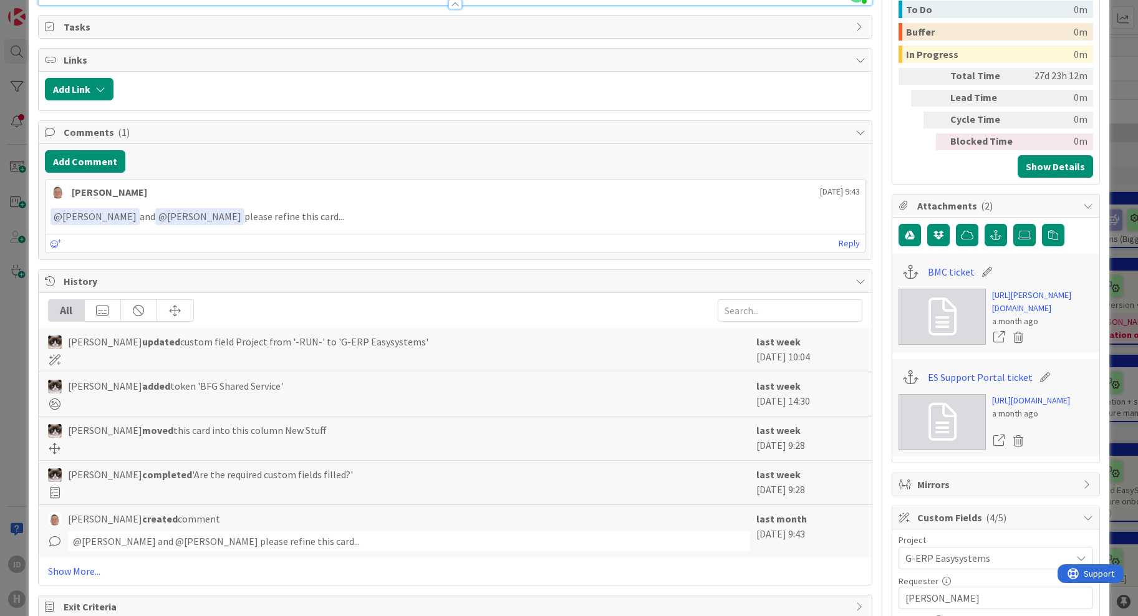
scroll to position [442, 0]
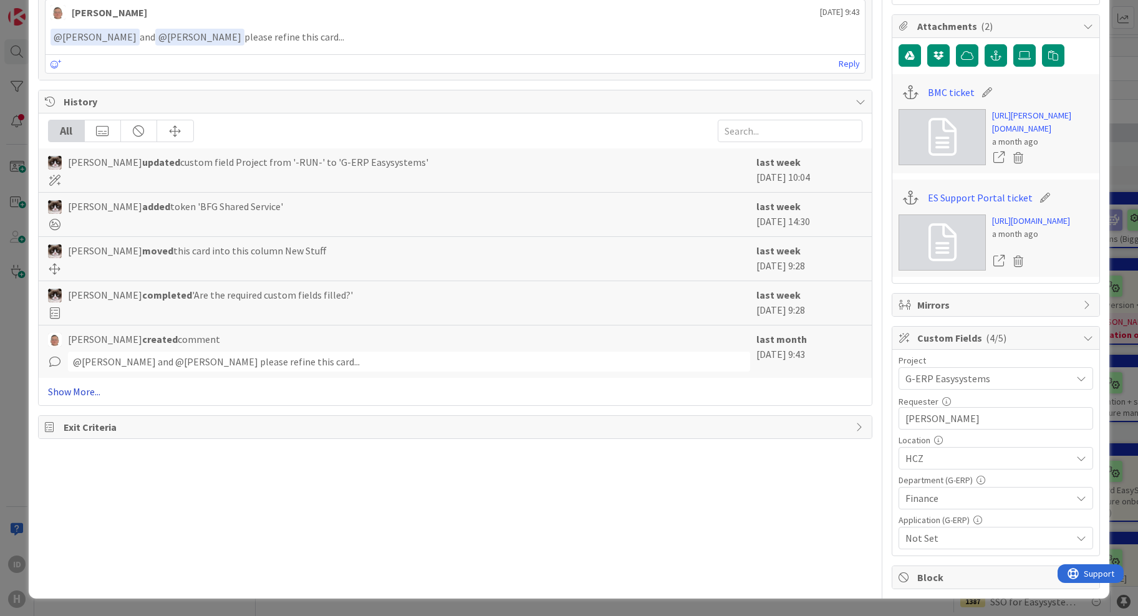
click at [92, 384] on link "Show More..." at bounding box center [455, 391] width 815 height 15
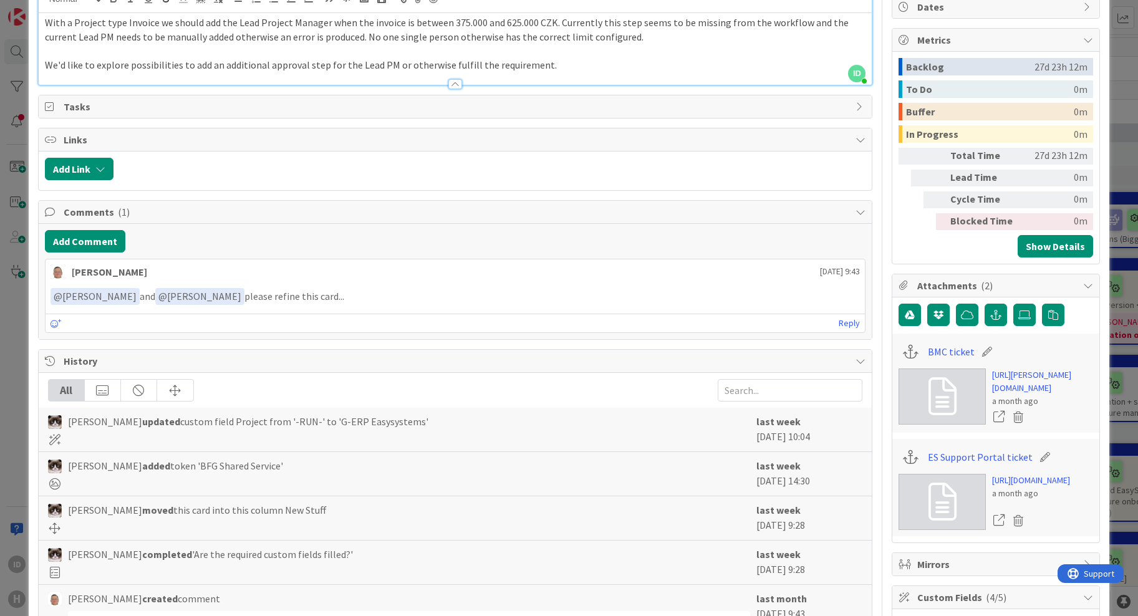
scroll to position [26, 0]
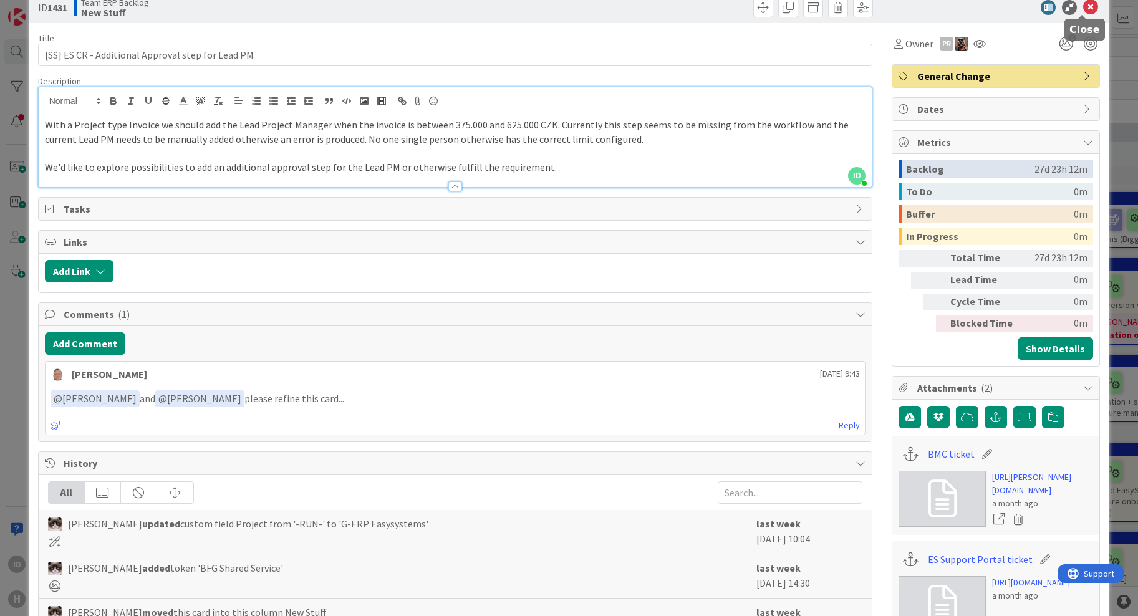
click at [1084, 4] on icon at bounding box center [1091, 7] width 15 height 15
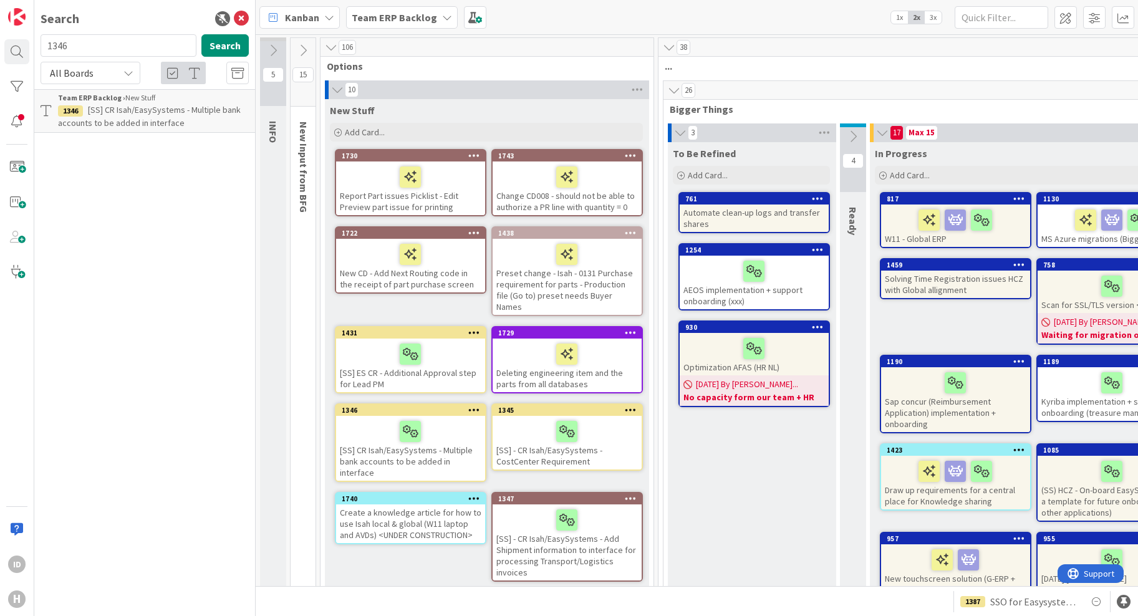
click at [454, 347] on div at bounding box center [411, 354] width 142 height 26
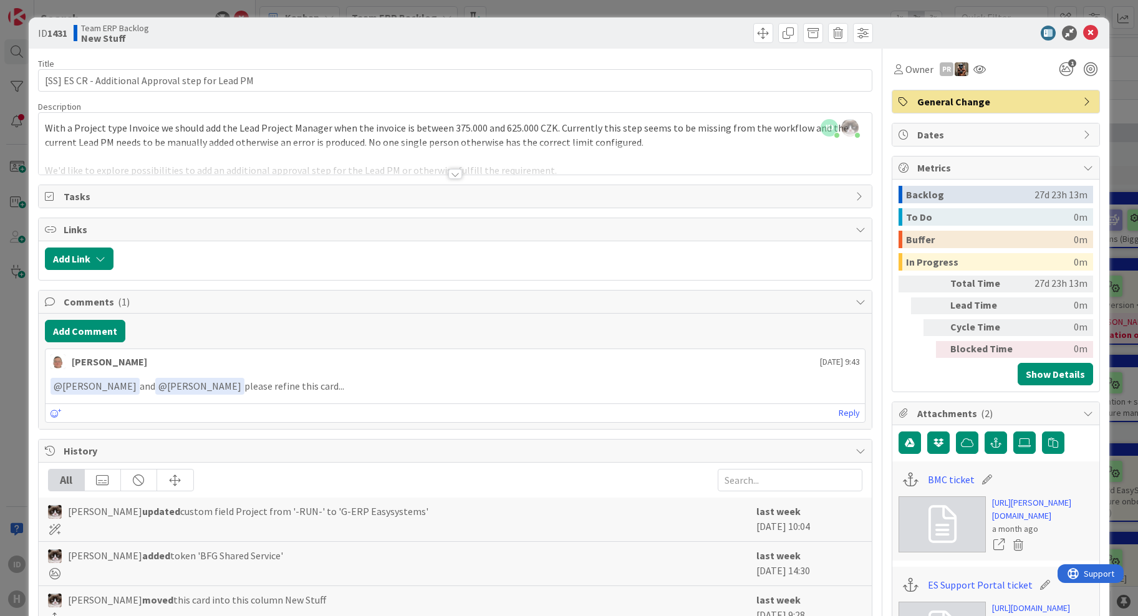
click at [450, 175] on div at bounding box center [456, 174] width 14 height 10
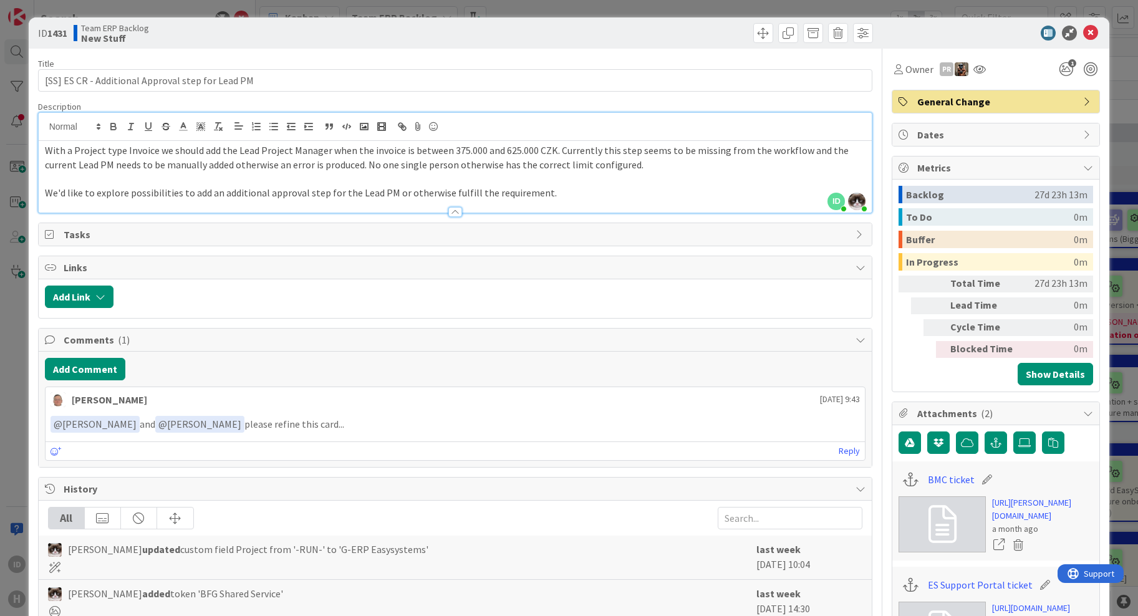
drag, startPoint x: 662, startPoint y: 170, endPoint x: 37, endPoint y: 146, distance: 625.5
click at [38, 146] on div "ID Ivo Dijkstra just joined Kevin van Dijk just joined With a Project type Invo…" at bounding box center [455, 162] width 835 height 101
click at [97, 167] on span "With a Project type Invoice we should add the Lead Project Manager when the inv…" at bounding box center [448, 157] width 806 height 27
drag, startPoint x: 656, startPoint y: 170, endPoint x: 32, endPoint y: 143, distance: 624.4
click at [32, 143] on div "ID 1431 Team ERP Backlog New Stuff Title 49 / 128 [SS] ES CR - Additional Appro…" at bounding box center [570, 501] width 1082 height 969
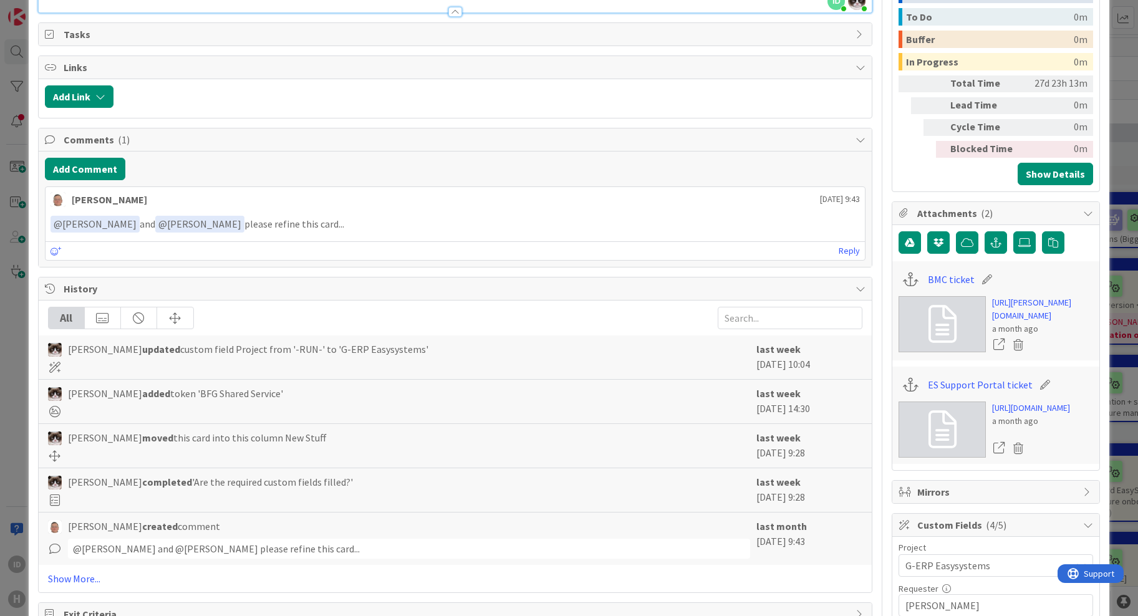
scroll to position [208, 0]
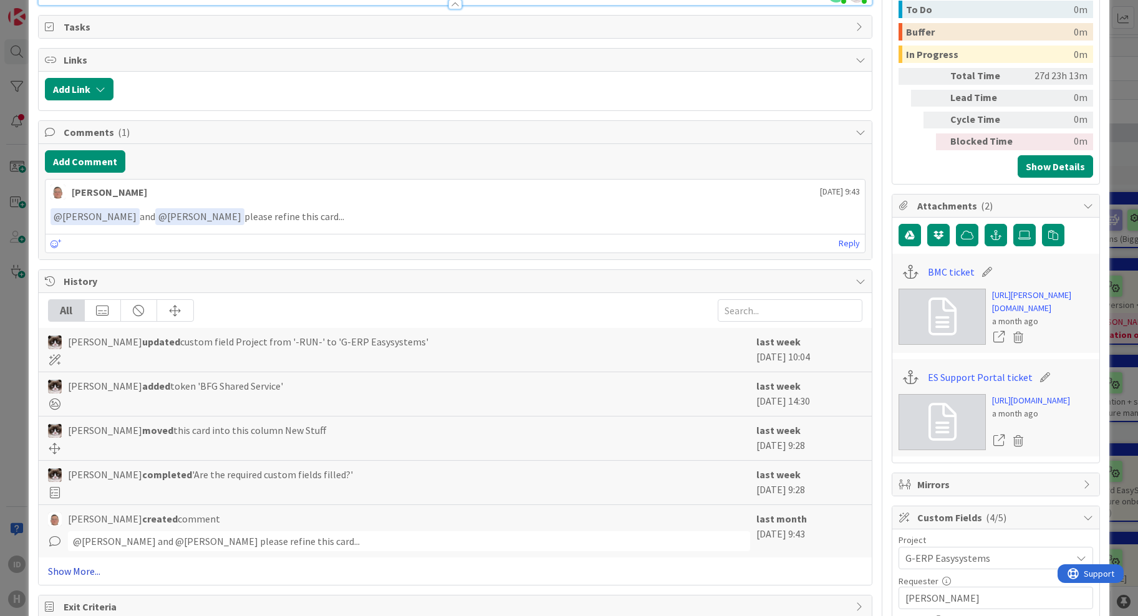
click at [98, 570] on link "Show More..." at bounding box center [455, 571] width 815 height 15
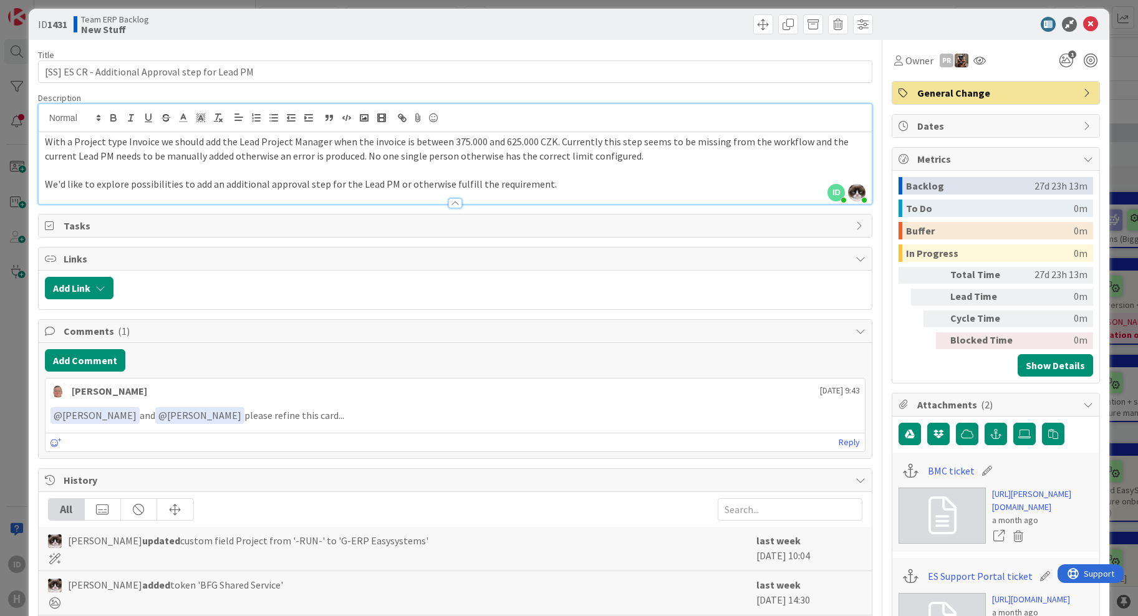
scroll to position [0, 0]
